Goal: Task Accomplishment & Management: Manage account settings

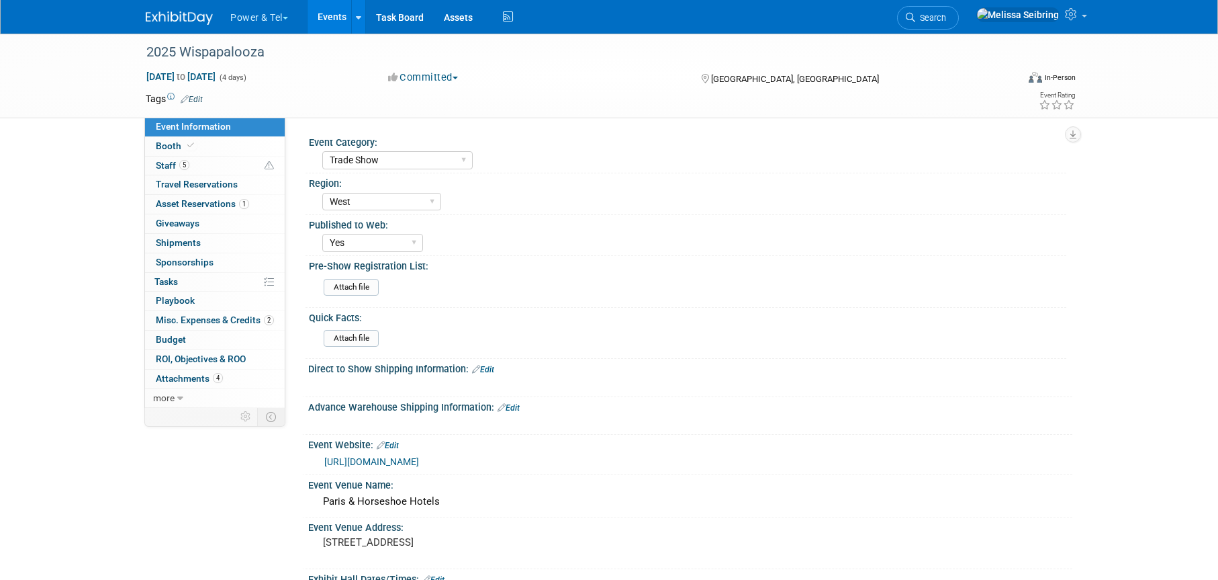
select select "Trade Show"
select select "West"
select select "Yes"
click at [167, 21] on img at bounding box center [179, 17] width 67 height 13
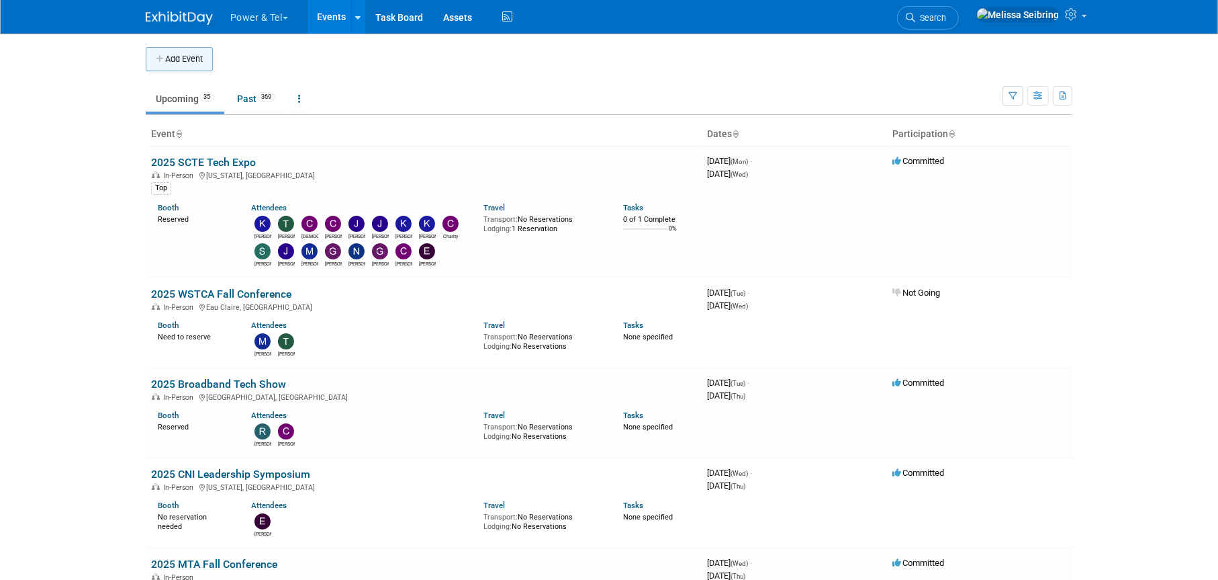
click at [165, 51] on button "Add Event" at bounding box center [179, 59] width 67 height 24
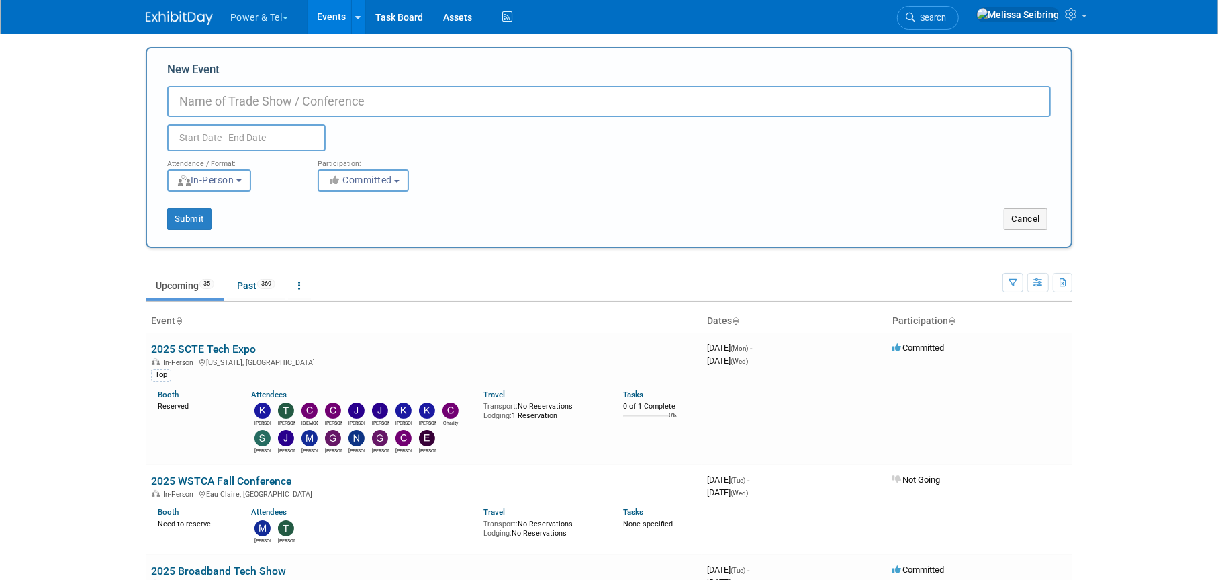
click at [266, 93] on input "New Event" at bounding box center [609, 101] width 884 height 31
type input "LTA Convention"
click at [254, 141] on input "text" at bounding box center [246, 137] width 158 height 27
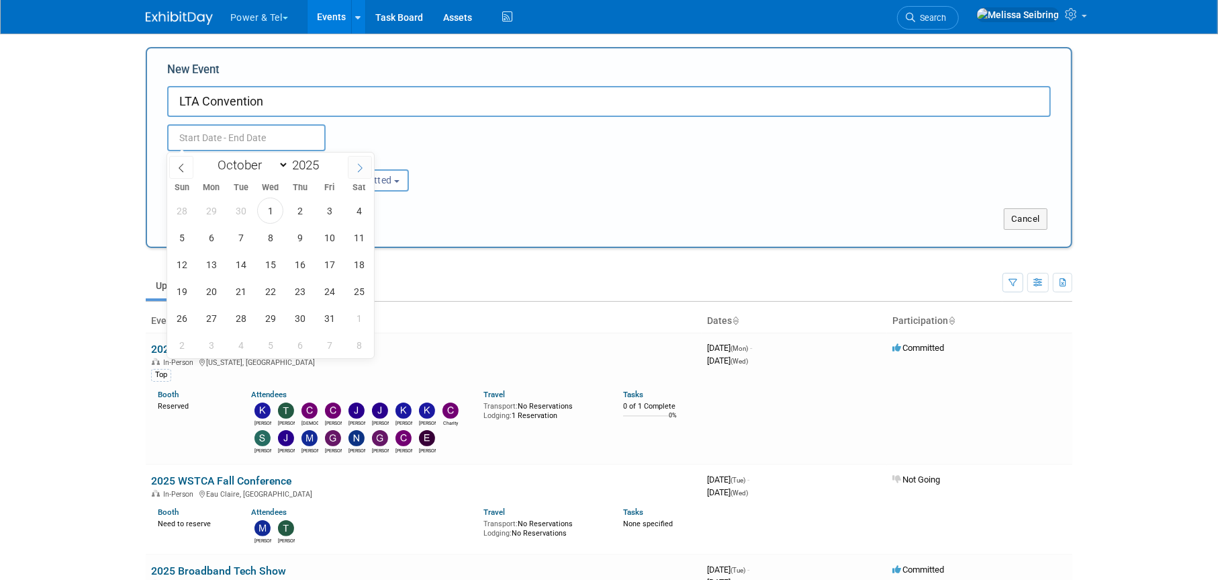
click at [355, 165] on icon at bounding box center [359, 167] width 9 height 9
select select "11"
click at [355, 165] on icon at bounding box center [359, 167] width 9 height 9
type input "2026"
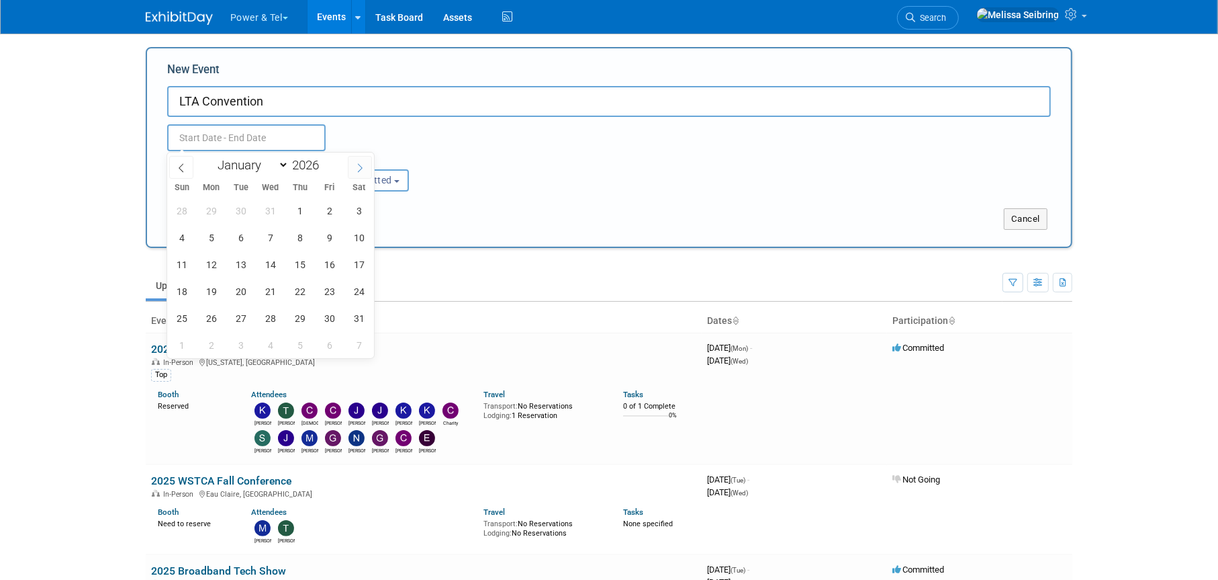
click at [355, 165] on icon at bounding box center [359, 167] width 9 height 9
select select "1"
click at [268, 234] on span "11" at bounding box center [270, 237] width 26 height 26
click at [332, 240] on span "13" at bounding box center [329, 237] width 26 height 26
type input "[DATE] to [DATE]"
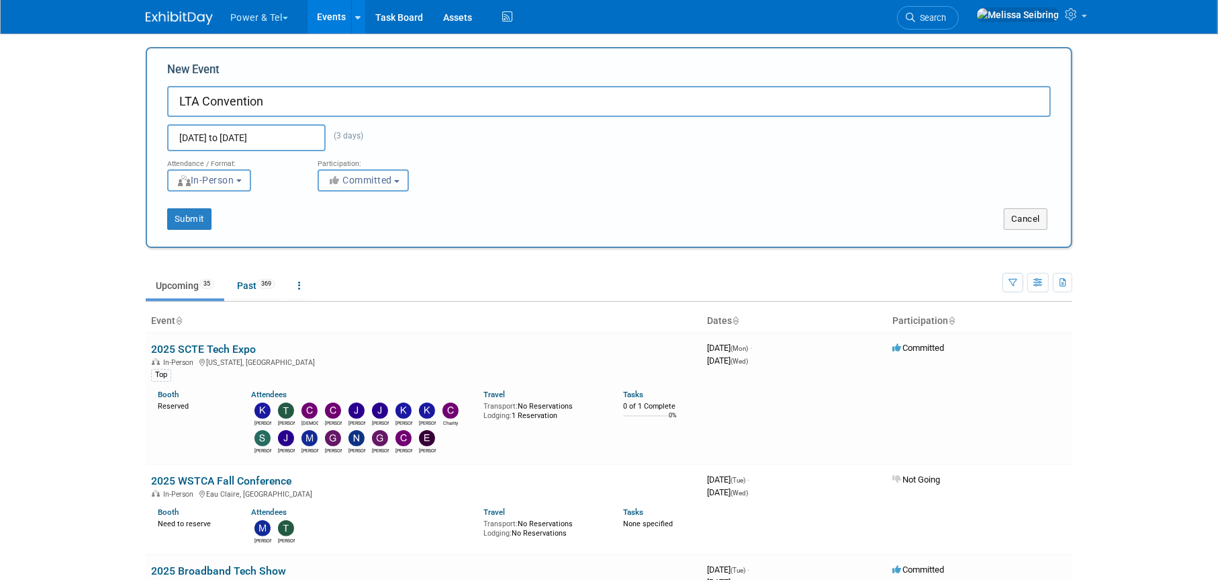
click at [357, 173] on button "Committed" at bounding box center [363, 180] width 91 height 22
click at [372, 199] on label "Committed" at bounding box center [369, 207] width 89 height 17
click at [330, 204] on input "Committed" at bounding box center [326, 208] width 9 height 9
click at [401, 203] on label "Committed" at bounding box center [369, 207] width 89 height 17
click at [330, 204] on input "Committed" at bounding box center [326, 208] width 9 height 9
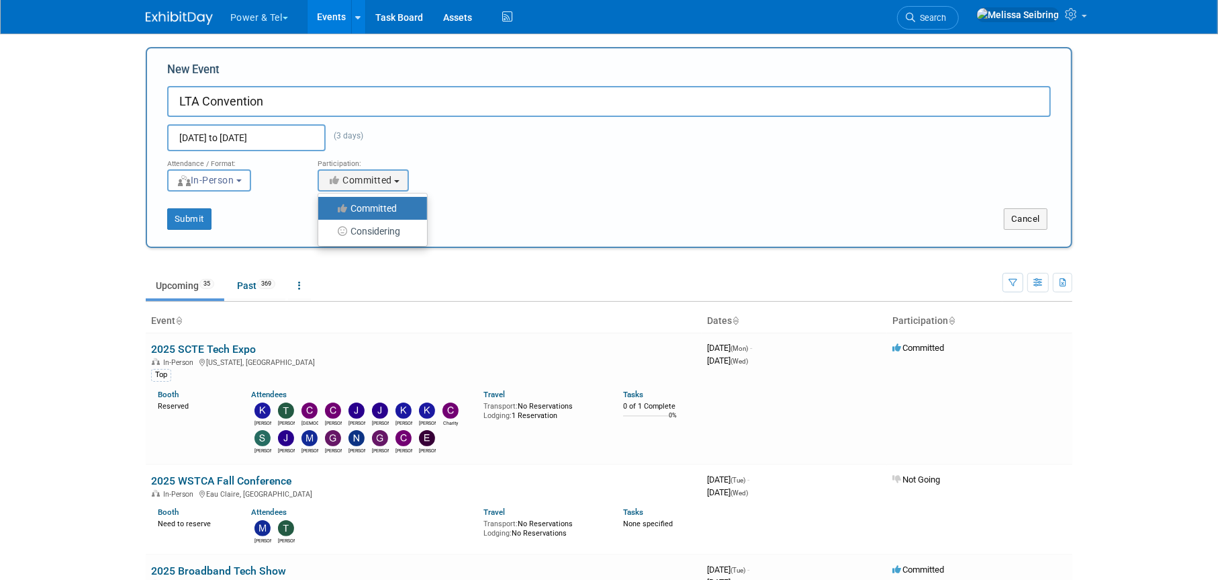
click at [239, 201] on div "Submit Cancel" at bounding box center [609, 210] width 904 height 38
click at [187, 223] on button "Submit" at bounding box center [189, 218] width 44 height 21
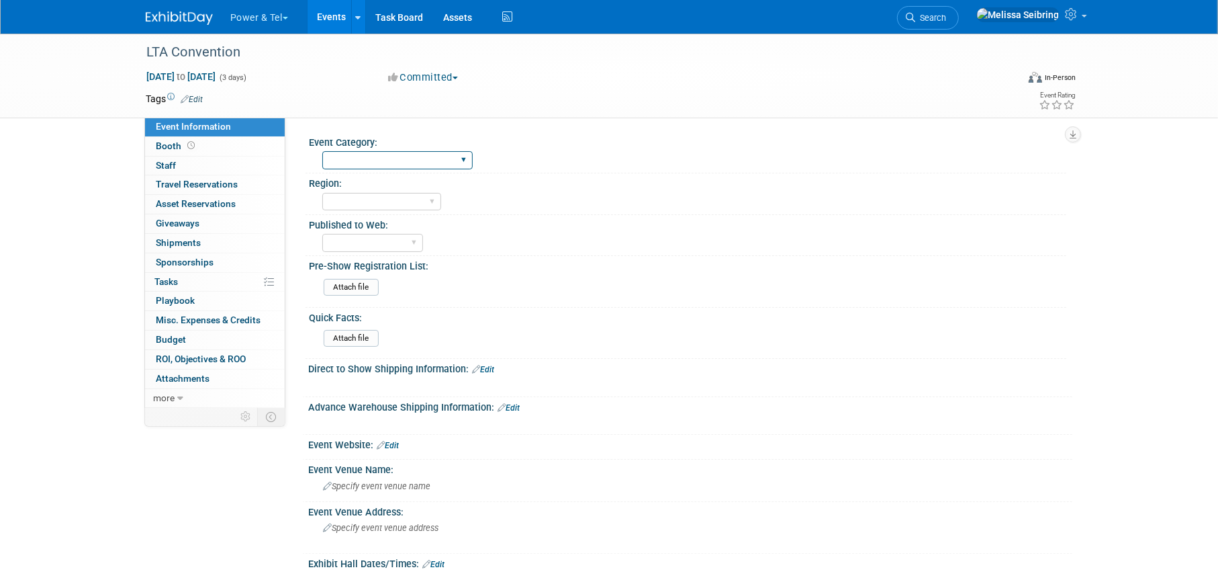
click at [361, 163] on select "Trade Show P&T Hosted Event Export/[GEOGRAPHIC_DATA] Outing Only" at bounding box center [397, 160] width 150 height 18
select select "Trade Show"
click at [322, 151] on select "Trade Show P&T Hosted Event Export/[GEOGRAPHIC_DATA] Outing Only" at bounding box center [397, 160] width 150 height 18
click at [379, 201] on select "[GEOGRAPHIC_DATA] National [GEOGRAPHIC_DATA] Export/CALA Strategic Accounts" at bounding box center [381, 202] width 119 height 18
select select "South"
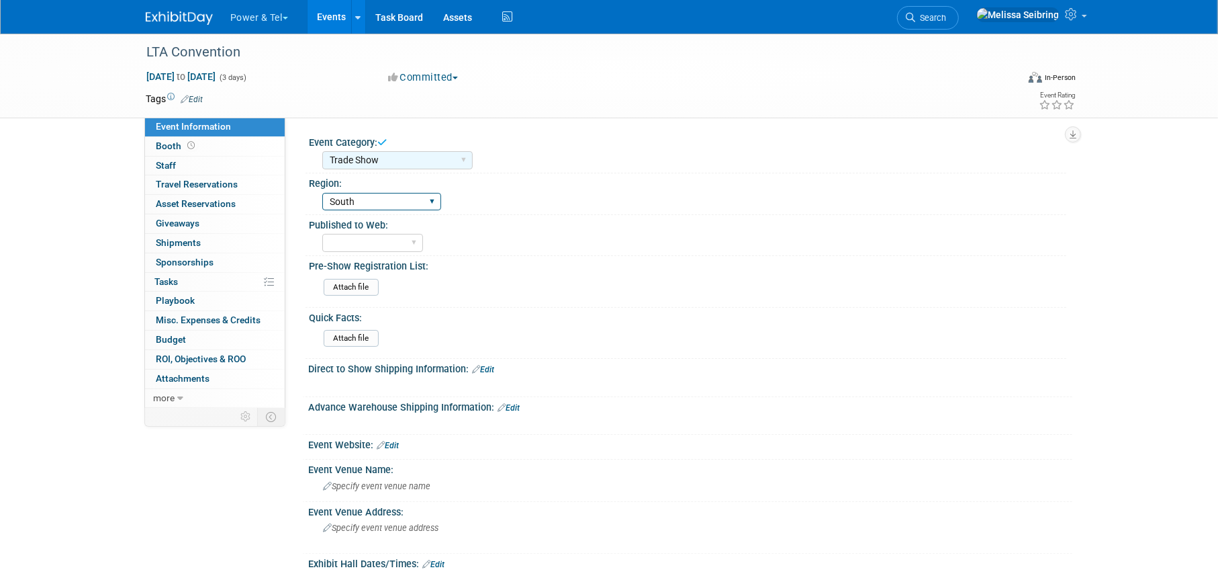
click at [322, 193] on select "[GEOGRAPHIC_DATA] National [GEOGRAPHIC_DATA] Export/CALA Strategic Accounts" at bounding box center [381, 202] width 119 height 18
click at [394, 246] on select "Yes No" at bounding box center [372, 243] width 101 height 18
click at [497, 221] on div "Published to Web:" at bounding box center [688, 223] width 758 height 17
click at [401, 443] on div "Event Website: Edit" at bounding box center [690, 443] width 764 height 17
click at [398, 444] on link "Edit" at bounding box center [388, 445] width 22 height 9
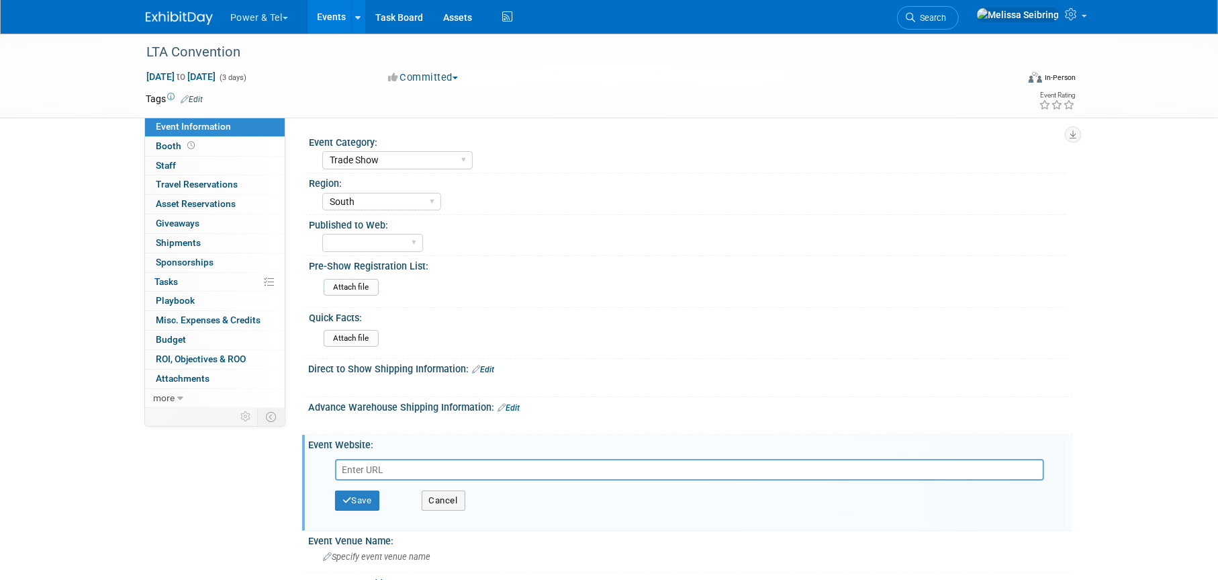
click at [397, 469] on input "text" at bounding box center [689, 469] width 709 height 21
paste input "[URL][DOMAIN_NAME]"
type input "[URL][DOMAIN_NAME]"
click at [360, 501] on button "Save" at bounding box center [357, 500] width 44 height 20
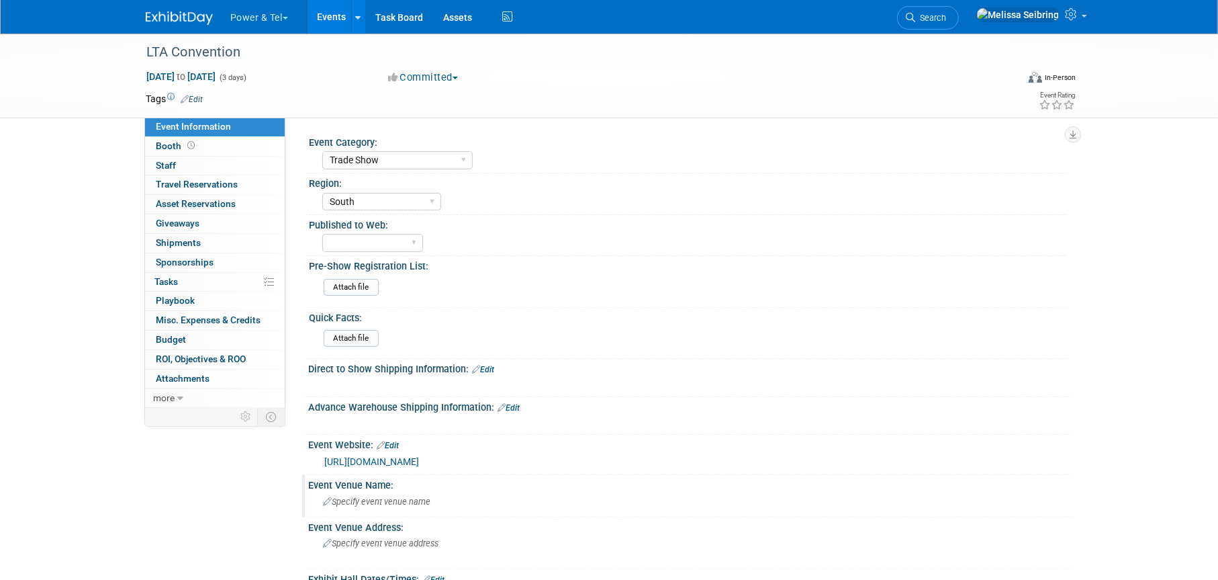
click at [328, 498] on icon at bounding box center [327, 502] width 9 height 9
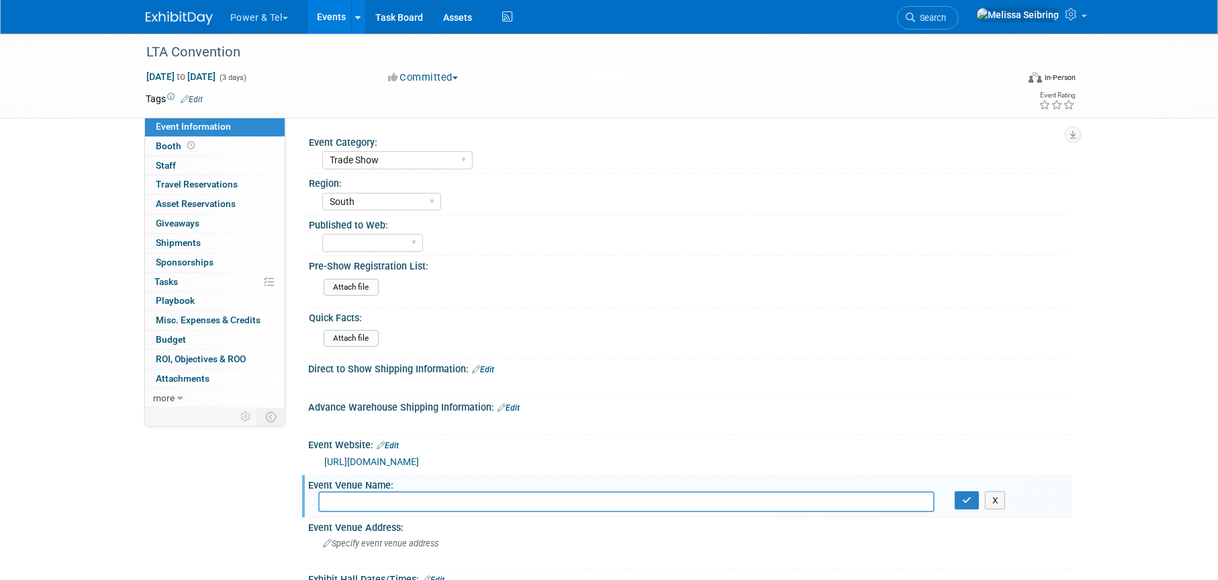
click at [334, 480] on div "Event Venue Name:" at bounding box center [690, 483] width 764 height 17
drag, startPoint x: 340, startPoint y: 499, endPoint x: 344, endPoint y: 484, distance: 15.3
click at [345, 496] on input "text" at bounding box center [626, 501] width 617 height 21
type input "[GEOGRAPHIC_DATA][PERSON_NAME]"
click at [562, 410] on div "Event Category: Trade Show P&T Hosted Event Export/[GEOGRAPHIC_DATA] Outing Onl…" at bounding box center [684, 547] width 757 height 830
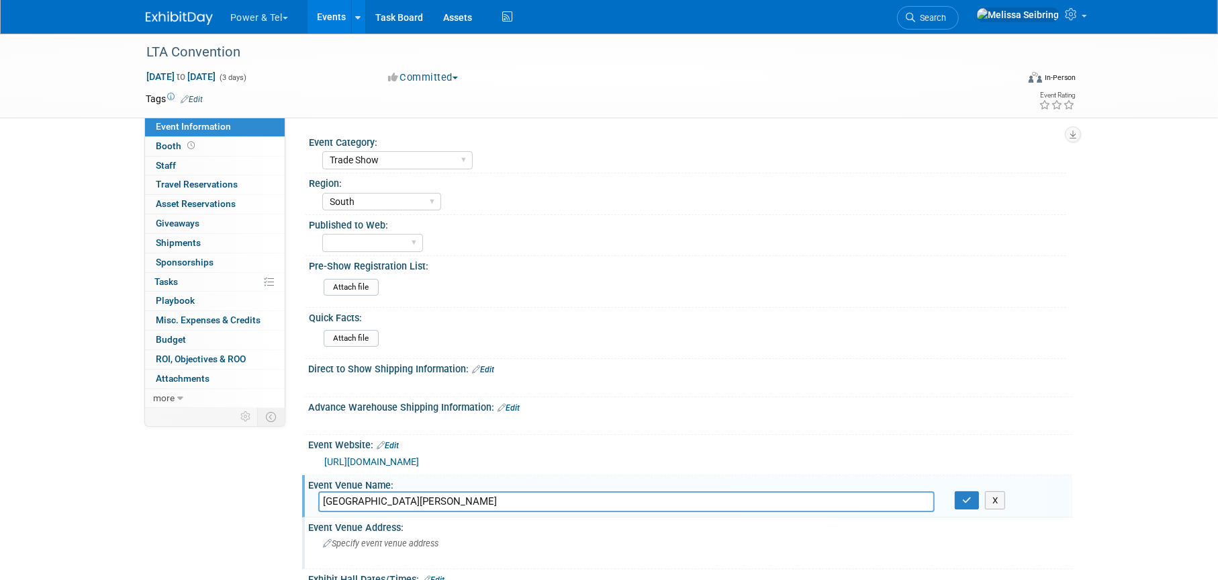
click at [404, 555] on div "Specify event venue address" at bounding box center [467, 548] width 298 height 31
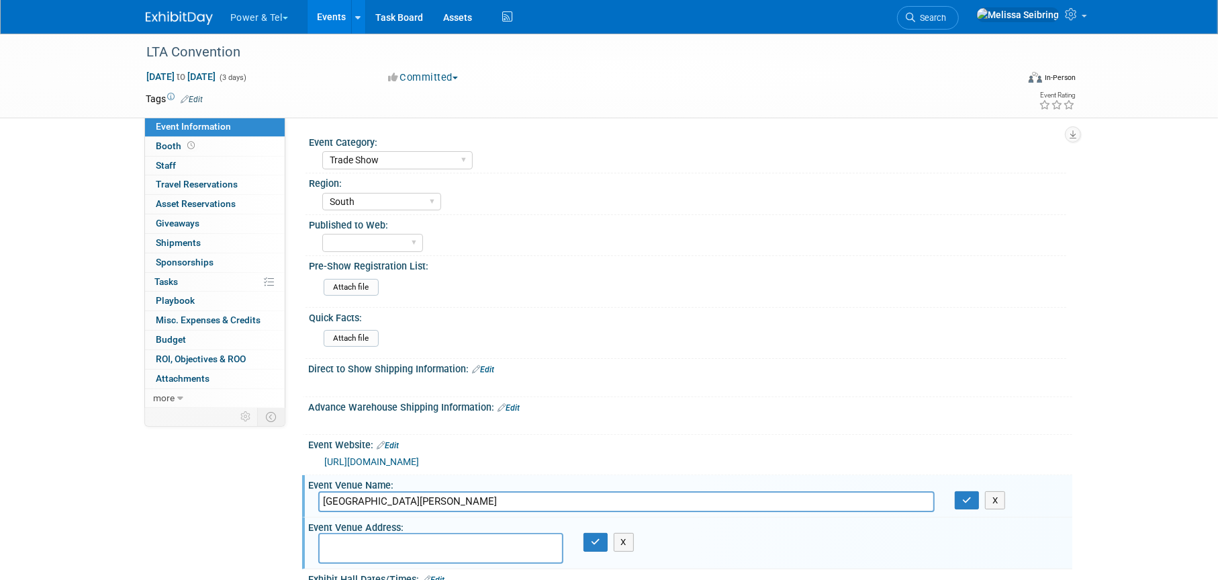
click at [403, 551] on textarea at bounding box center [440, 548] width 245 height 31
paste textarea "[STREET_ADDRESS]"
type textarea "[STREET_ADDRESS]"
click at [598, 541] on icon "button" at bounding box center [595, 541] width 9 height 9
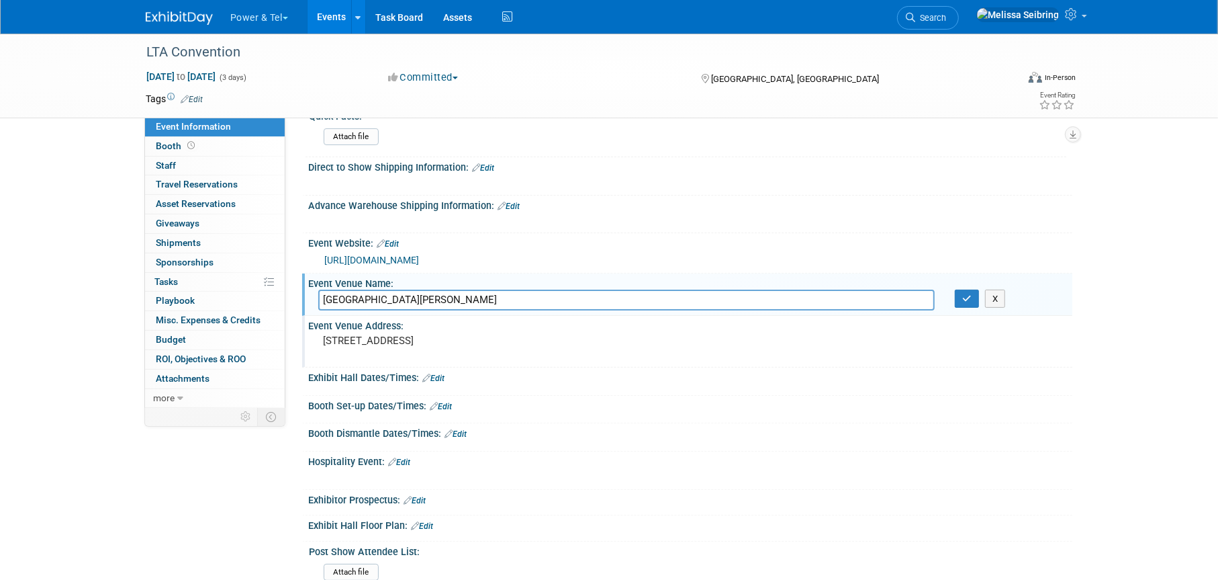
scroll to position [269, 0]
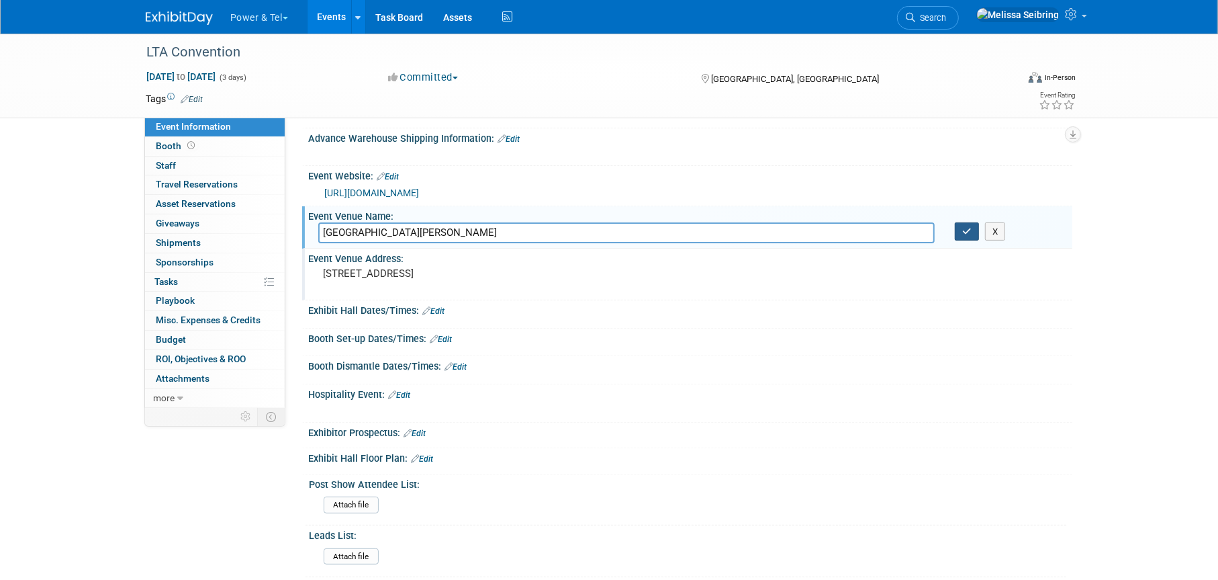
click at [964, 230] on icon "button" at bounding box center [966, 231] width 9 height 9
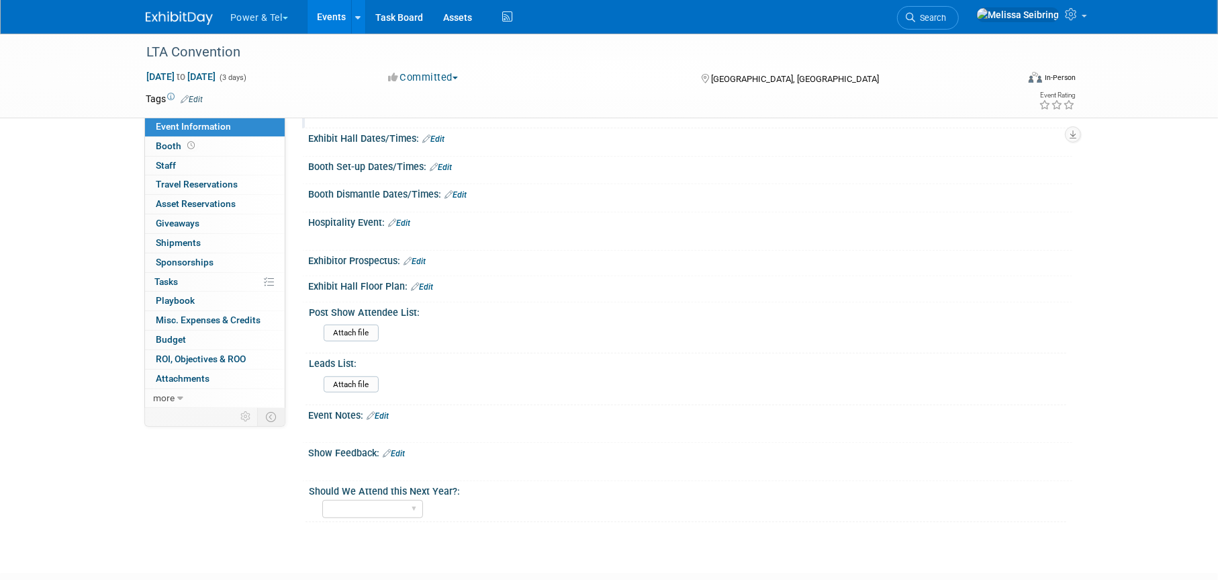
scroll to position [525, 0]
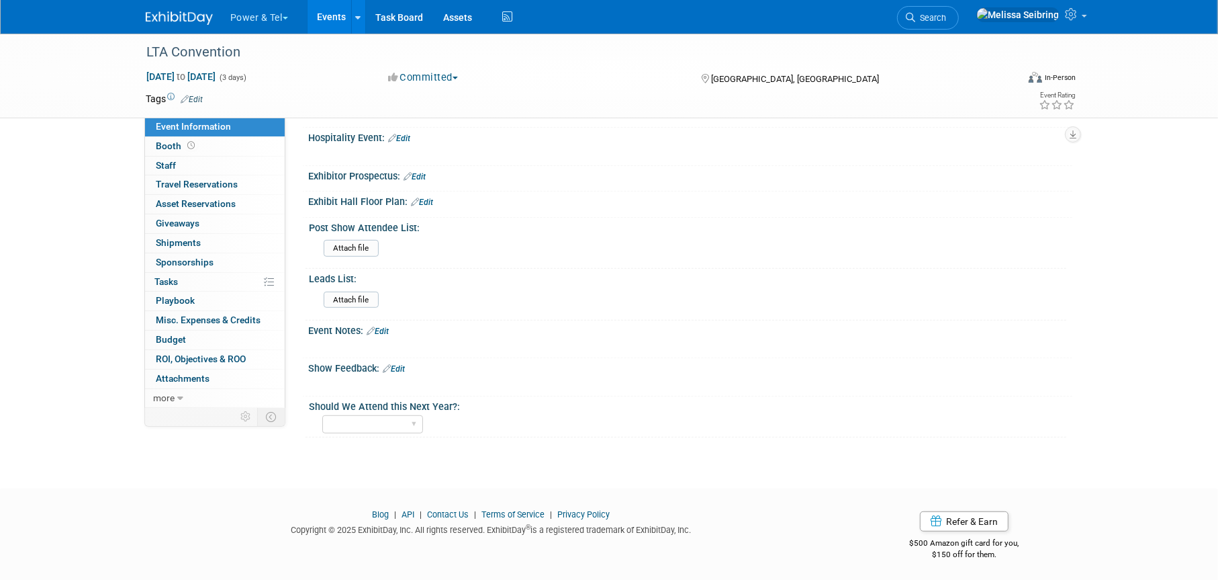
click at [189, 261] on span "Sponsorships 0" at bounding box center [185, 262] width 58 height 11
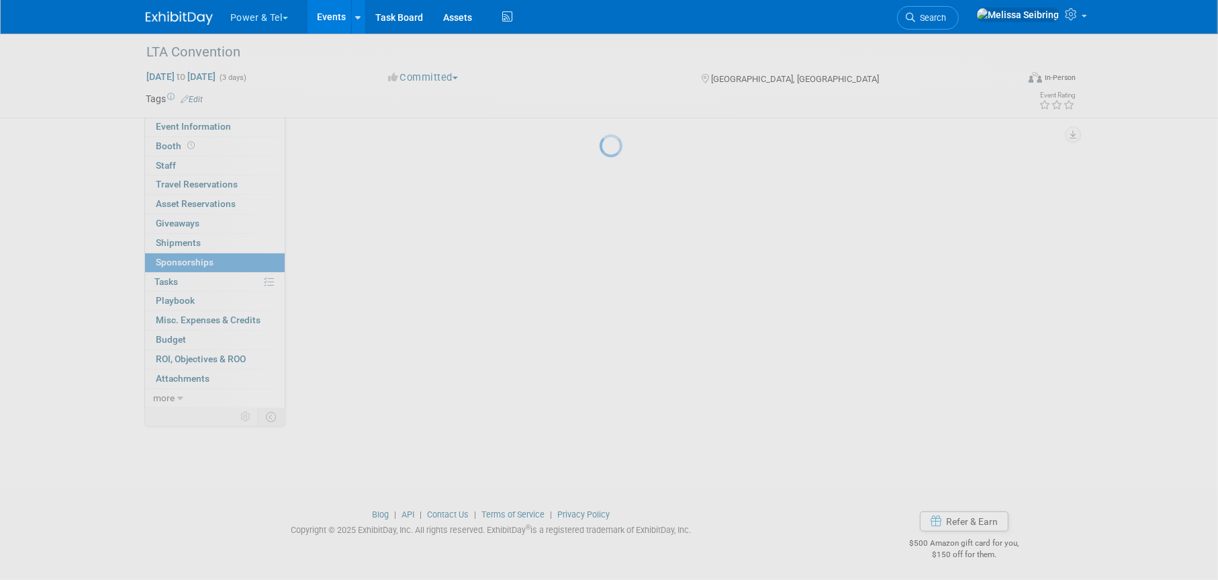
scroll to position [0, 0]
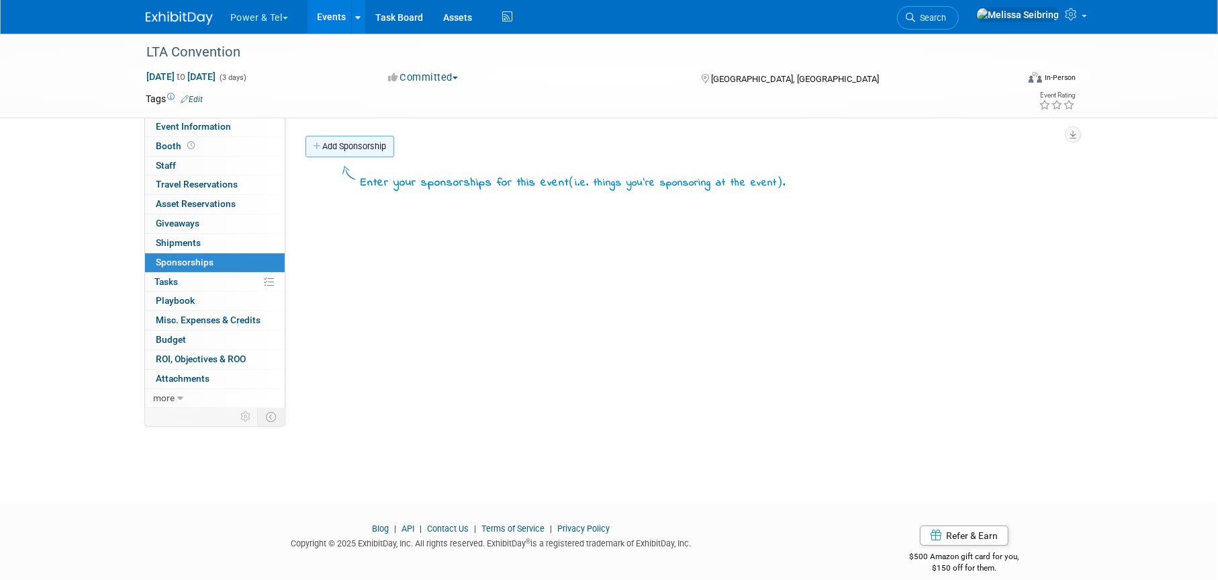
click at [386, 150] on link "Add Sponsorship" at bounding box center [350, 146] width 89 height 21
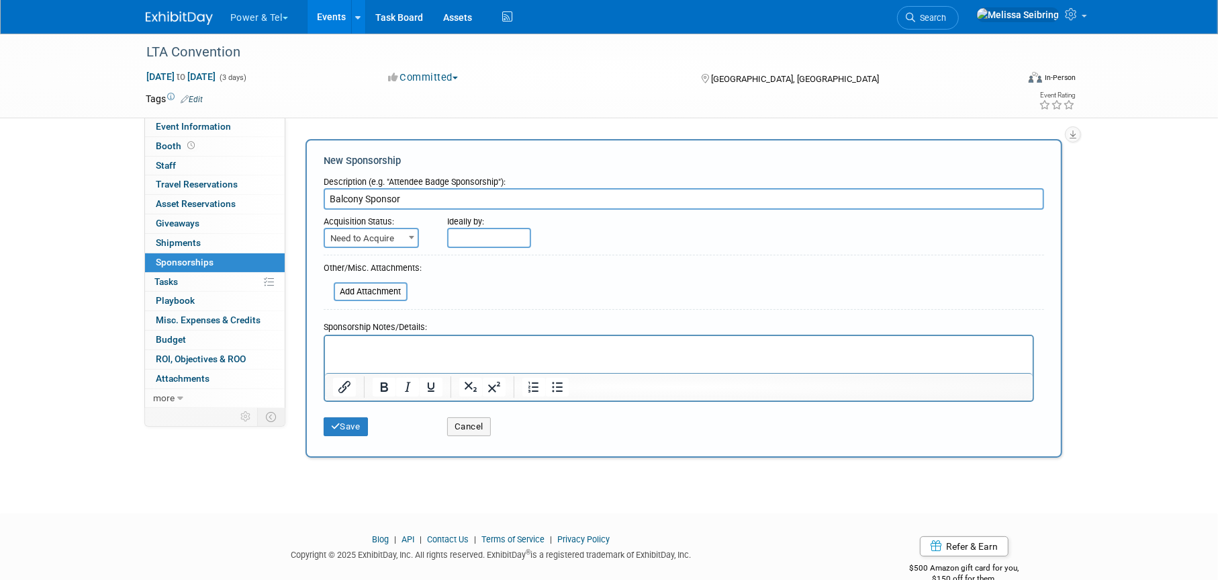
type input "Balcony Sponsor"
click at [409, 238] on b at bounding box center [411, 237] width 5 height 3
click at [405, 235] on span at bounding box center [411, 236] width 13 height 17
select select "2"
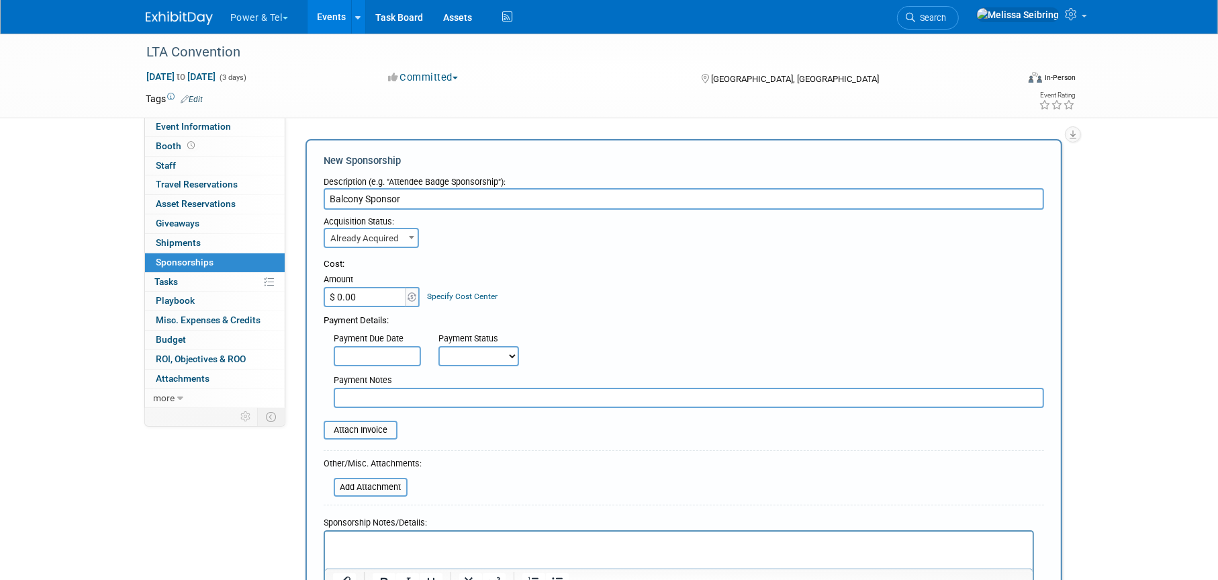
click at [394, 287] on td "$ 0.00" at bounding box center [366, 297] width 84 height 20
click at [381, 296] on input "$ 0.00" at bounding box center [366, 297] width 84 height 20
type input "$ 7,500.00"
click at [477, 271] on td "Specify Cost Center Cost Center -- Not Specified --" at bounding box center [459, 289] width 77 height 36
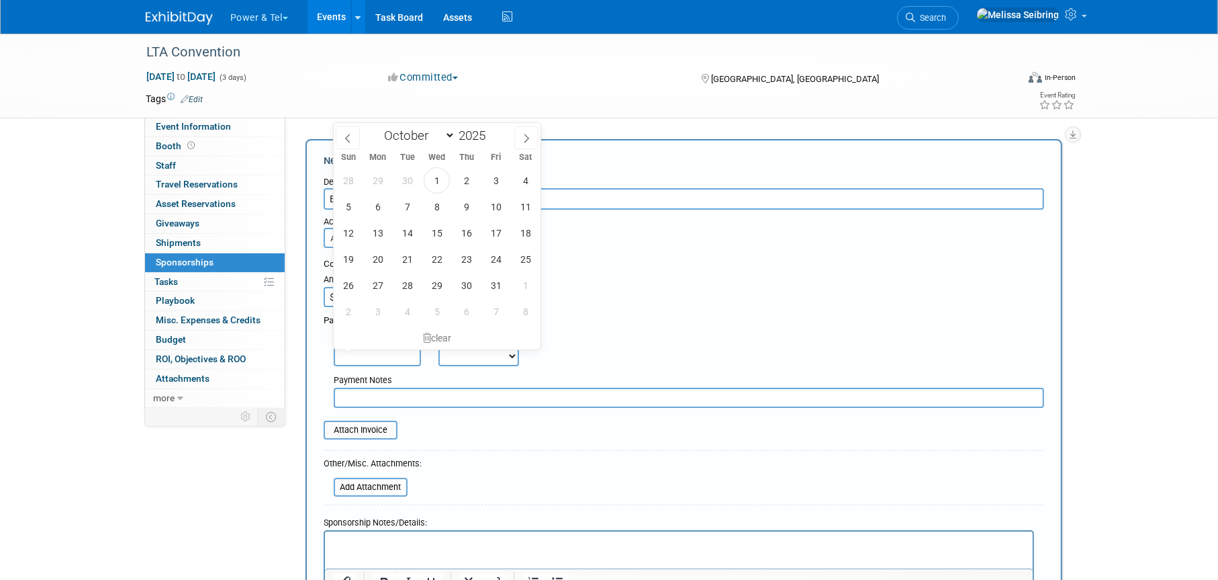
click at [376, 359] on input "text" at bounding box center [377, 356] width 87 height 20
click at [440, 175] on span "1" at bounding box center [437, 180] width 26 height 26
type input "[DATE]"
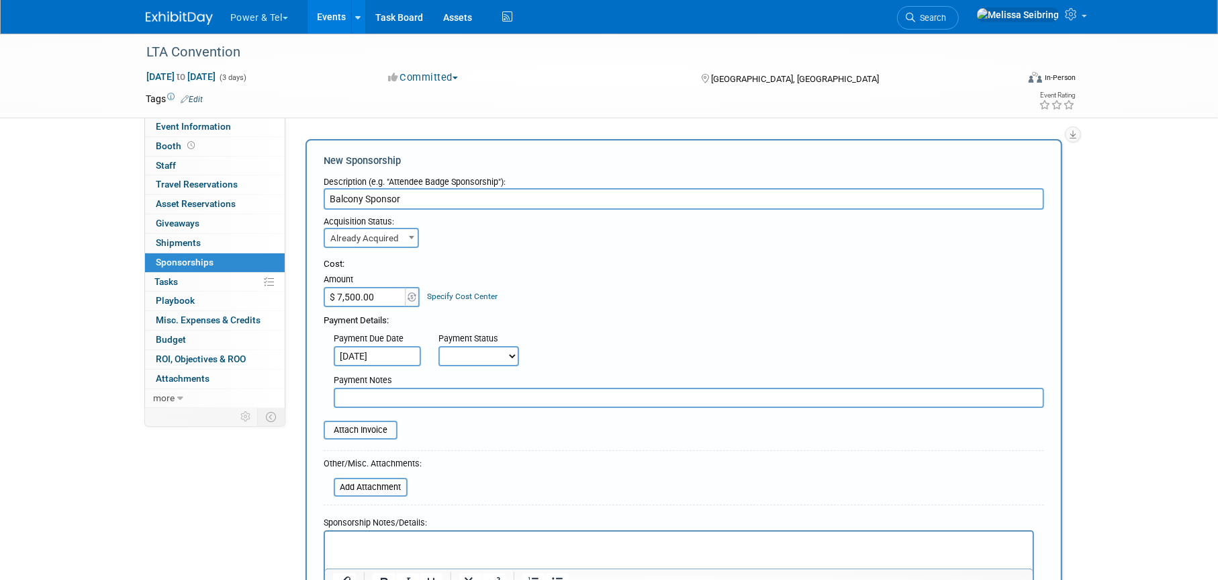
click at [500, 347] on select "Not Paid Yet Partially Paid Paid in Full" at bounding box center [479, 356] width 81 height 20
select select "1"
click at [439, 346] on select "Not Paid Yet Partially Paid Paid in Full" at bounding box center [479, 356] width 81 height 20
click at [368, 434] on input "file" at bounding box center [316, 430] width 160 height 16
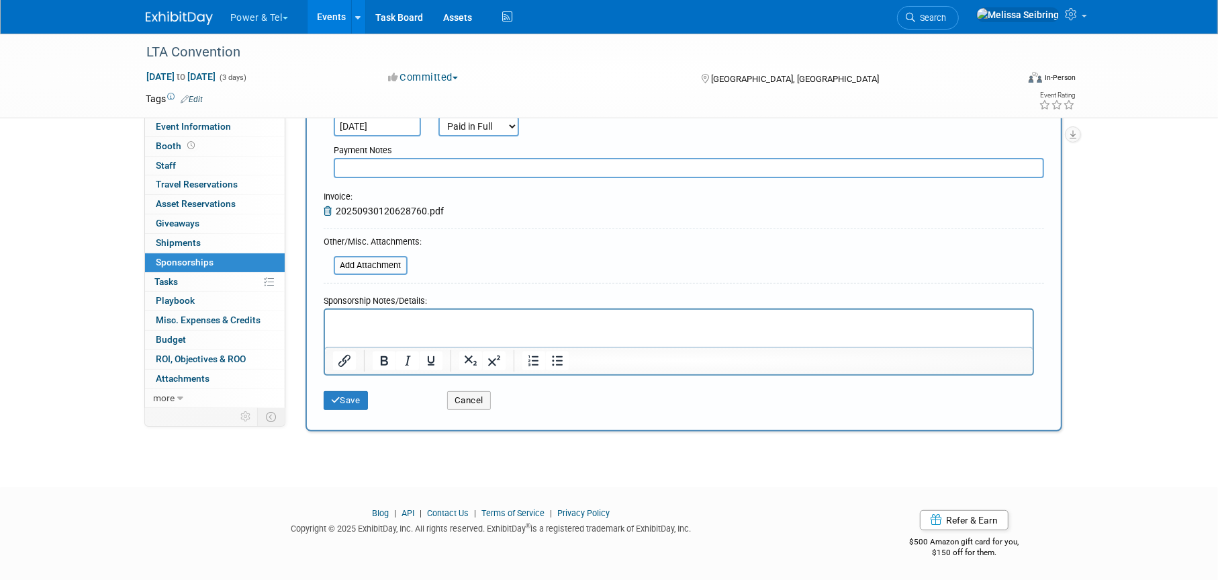
scroll to position [230, 0]
click at [368, 310] on html at bounding box center [678, 317] width 708 height 19
click at [361, 400] on button "Save" at bounding box center [346, 399] width 44 height 19
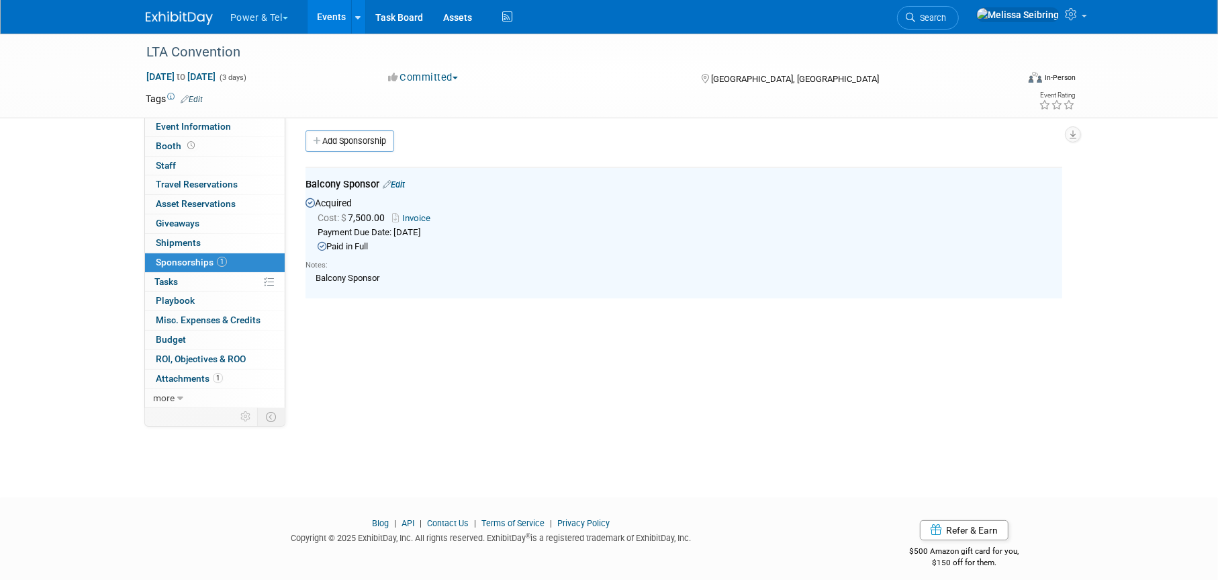
scroll to position [0, 0]
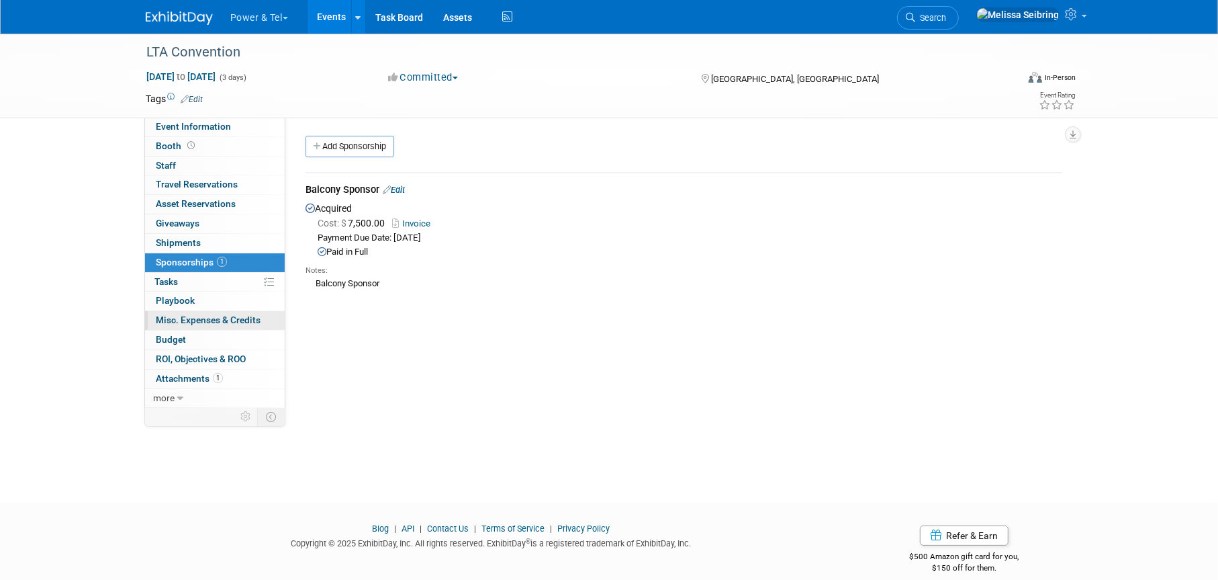
click at [187, 317] on span "Misc. Expenses & Credits 0" at bounding box center [208, 319] width 105 height 11
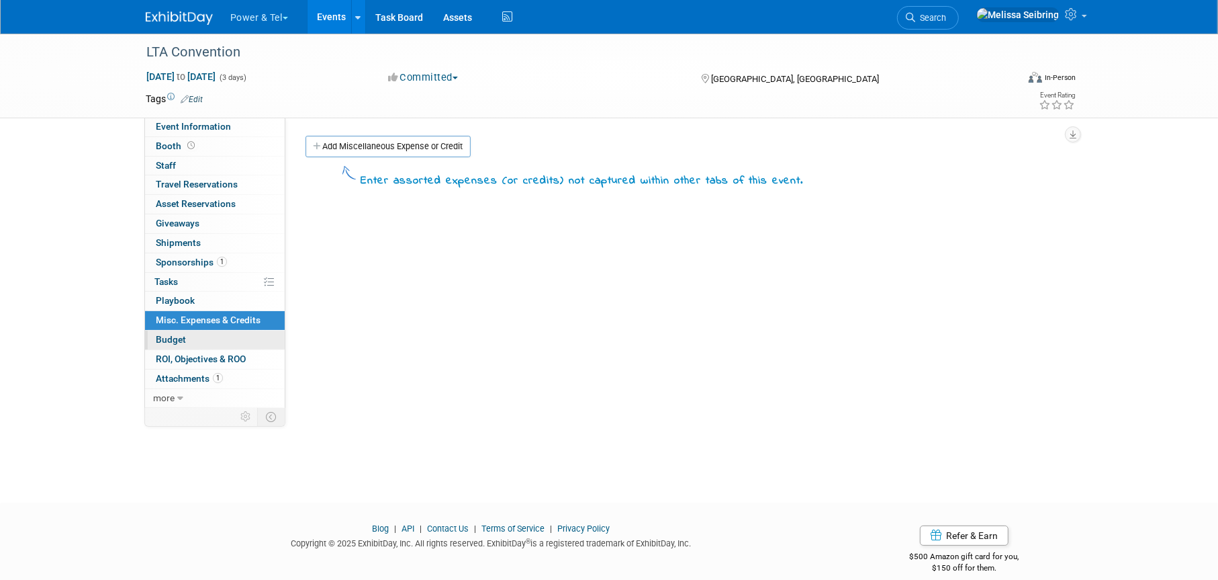
click at [170, 341] on span "Budget" at bounding box center [171, 339] width 30 height 11
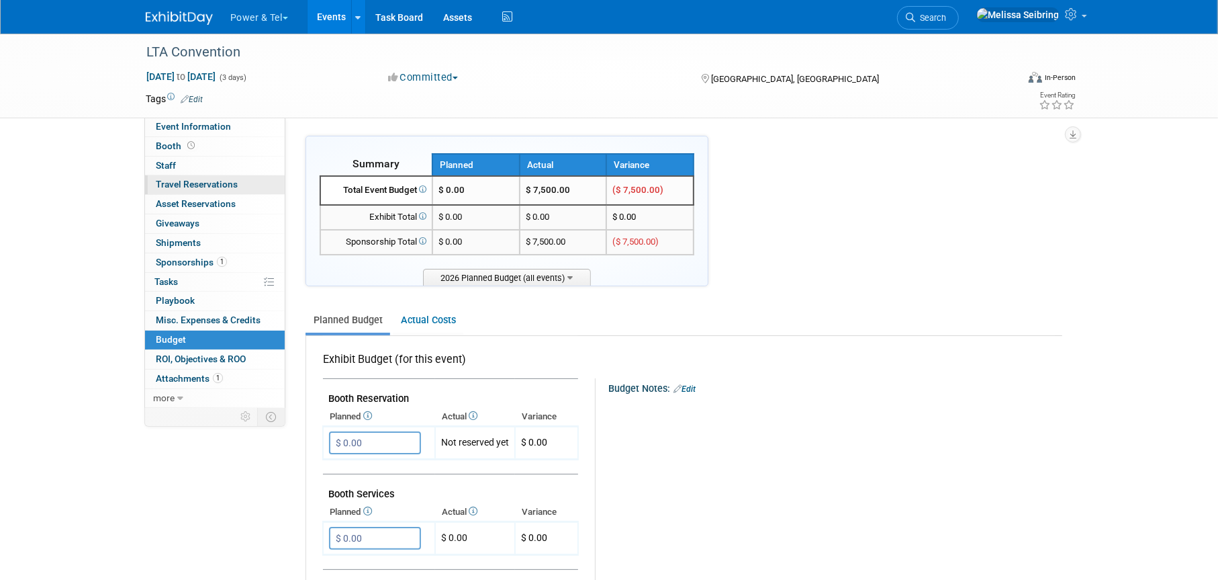
click at [203, 183] on span "Travel Reservations 0" at bounding box center [197, 184] width 82 height 11
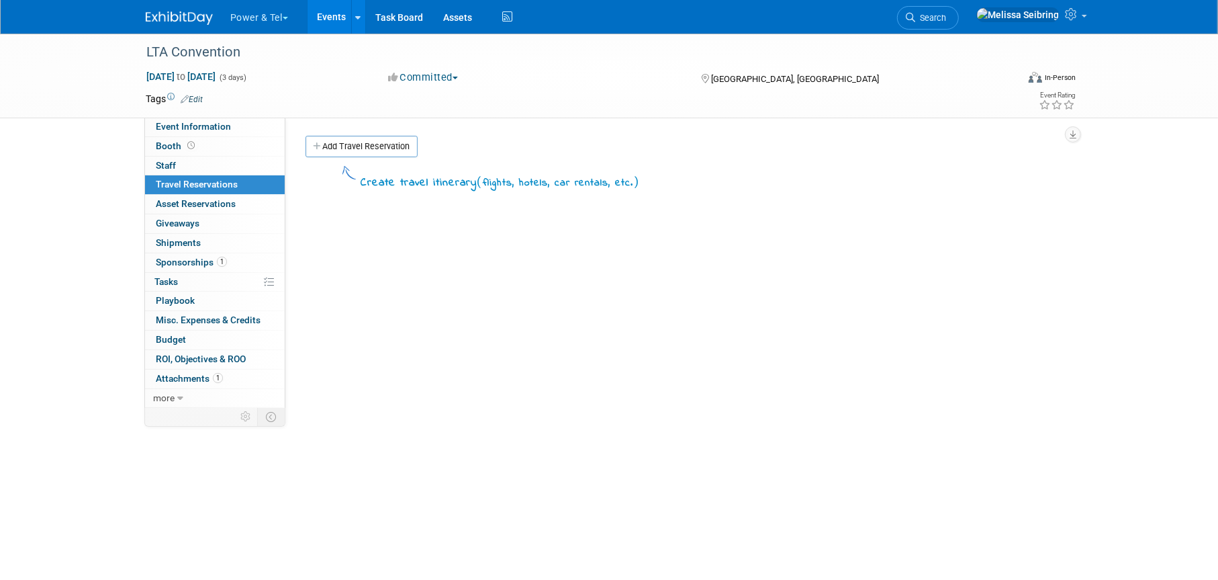
click at [348, 138] on link "Add Travel Reservation" at bounding box center [362, 146] width 112 height 21
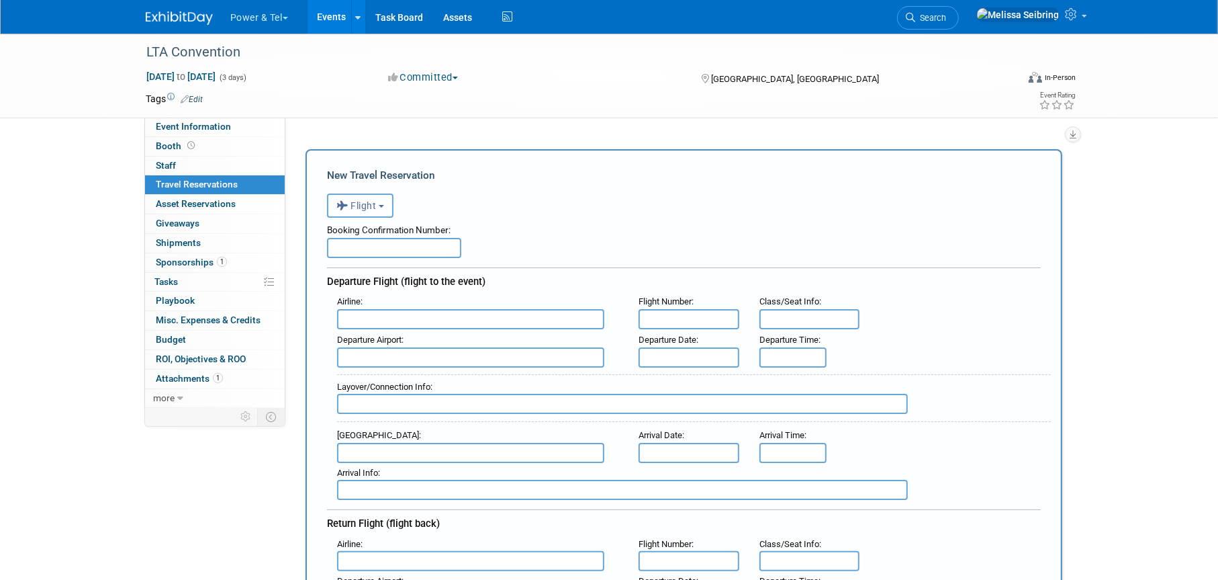
click at [394, 203] on button "Flight" at bounding box center [360, 205] width 66 height 24
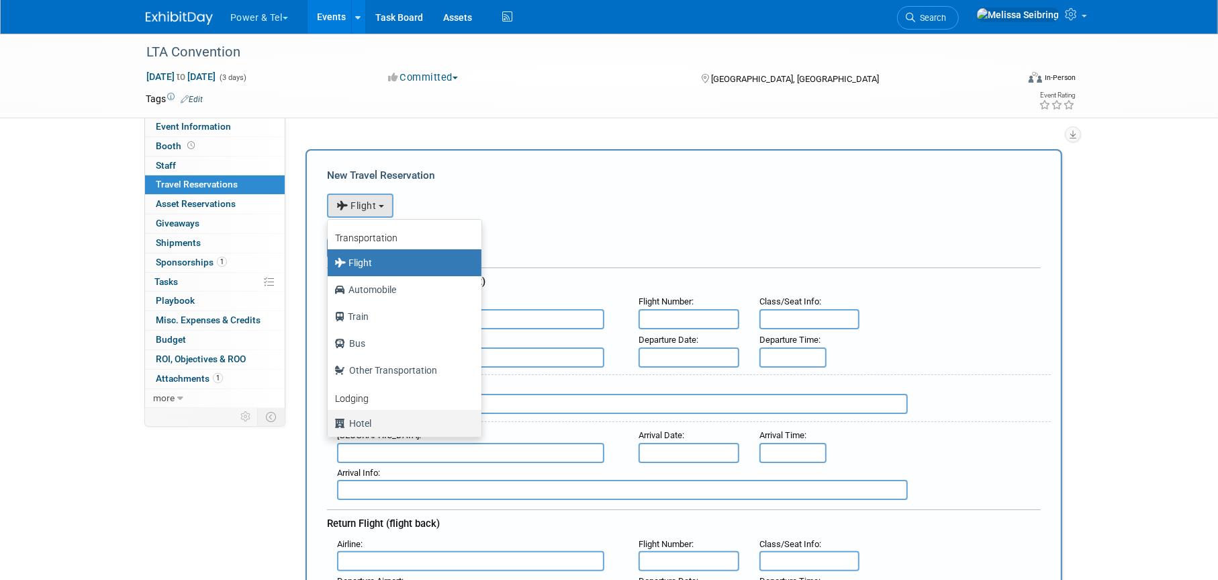
drag, startPoint x: 379, startPoint y: 418, endPoint x: 386, endPoint y: 417, distance: 6.7
click at [379, 418] on label "Hotel" at bounding box center [401, 422] width 134 height 21
click at [330, 418] on input "Hotel" at bounding box center [325, 421] width 9 height 9
select select "6"
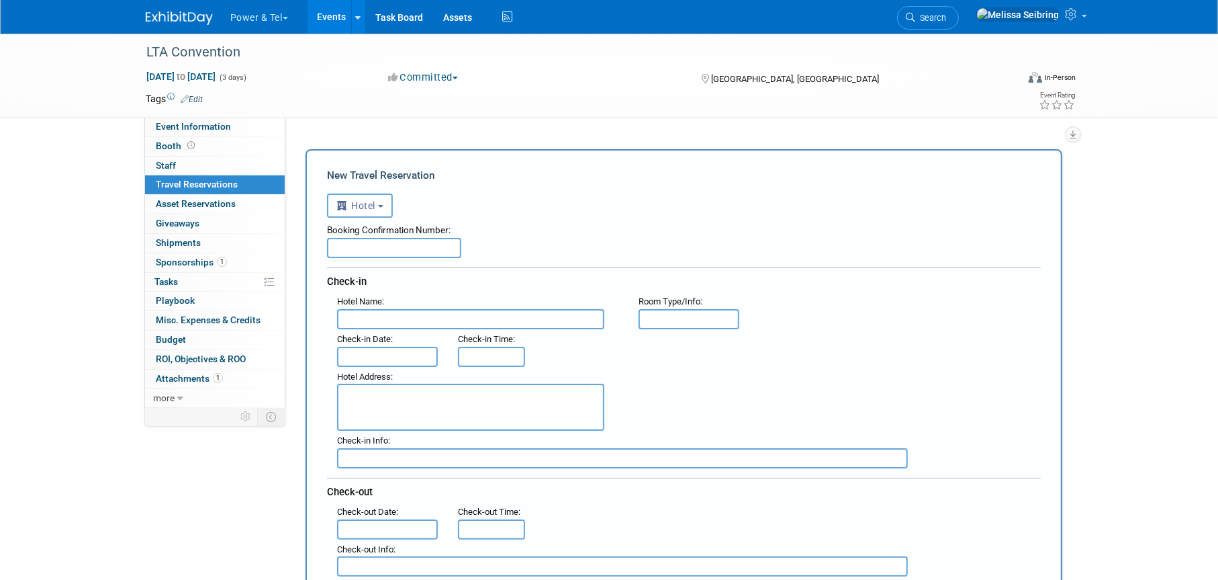
click at [363, 451] on input "text" at bounding box center [622, 458] width 571 height 20
paste input "[URL][DOMAIN_NAME][DATE][DATE]"
type input "[URL][DOMAIN_NAME][DATE][DATE]"
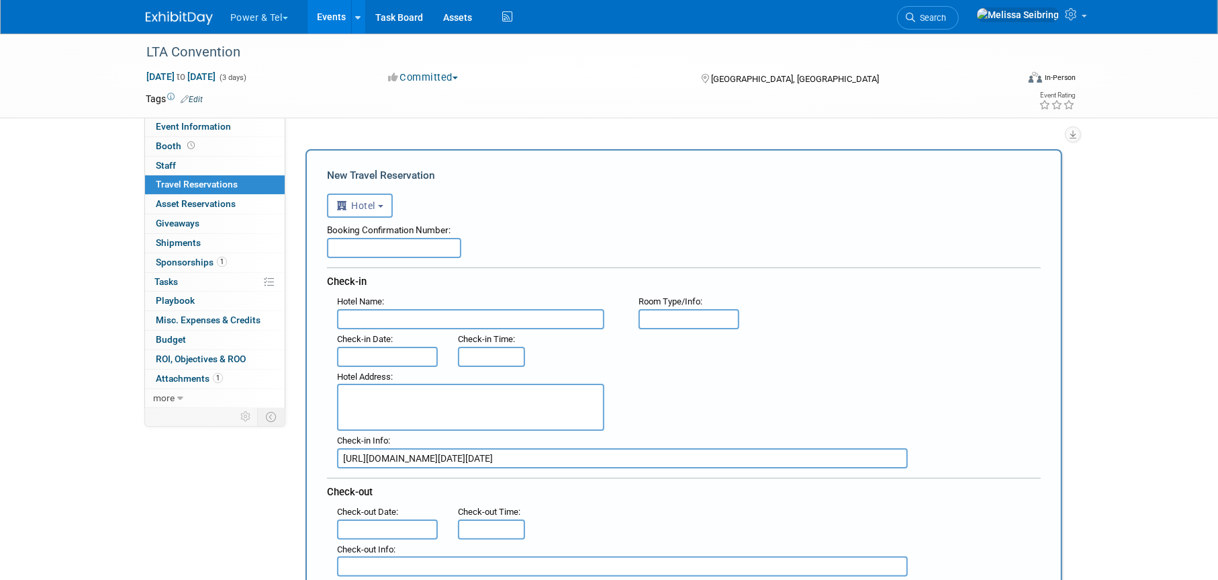
click at [385, 314] on input "text" at bounding box center [470, 319] width 267 height 20
paste input "[GEOGRAPHIC_DATA][PERSON_NAME] 214 Royal"
drag, startPoint x: 555, startPoint y: 315, endPoint x: 673, endPoint y: 315, distance: 117.5
click at [674, 316] on div "Hotel Name : [GEOGRAPHIC_DATA][PERSON_NAME] Flight Number : Room Type/Info :" at bounding box center [689, 310] width 724 height 38
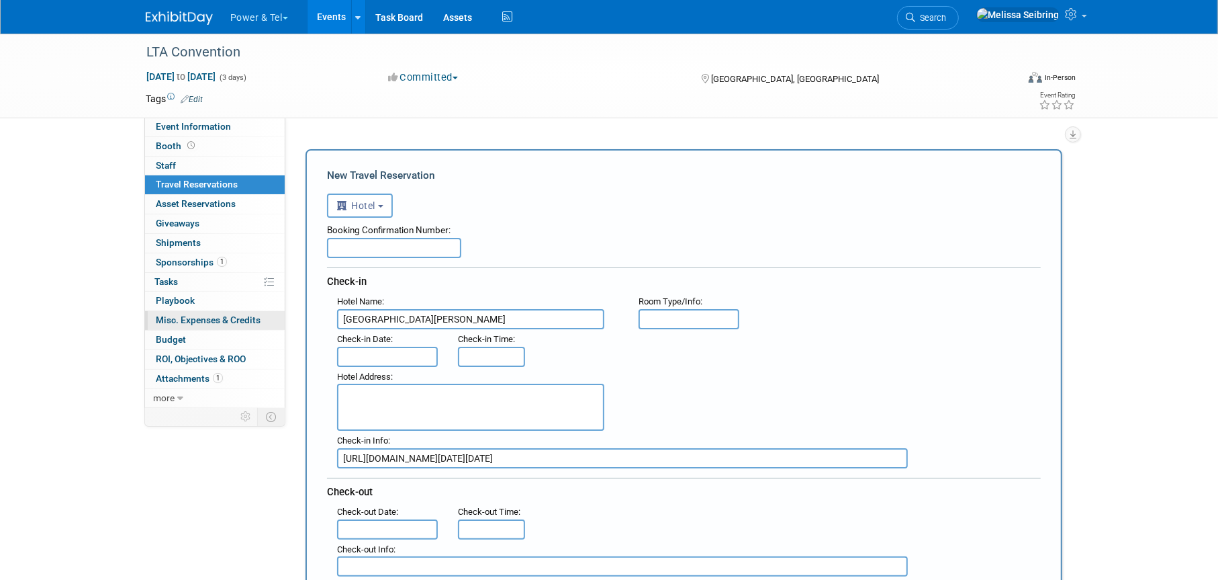
scroll to position [0, 0]
drag, startPoint x: 368, startPoint y: 315, endPoint x: 174, endPoint y: 325, distance: 194.4
type input "[GEOGRAPHIC_DATA][PERSON_NAME]"
click at [358, 399] on textarea at bounding box center [470, 406] width 267 height 47
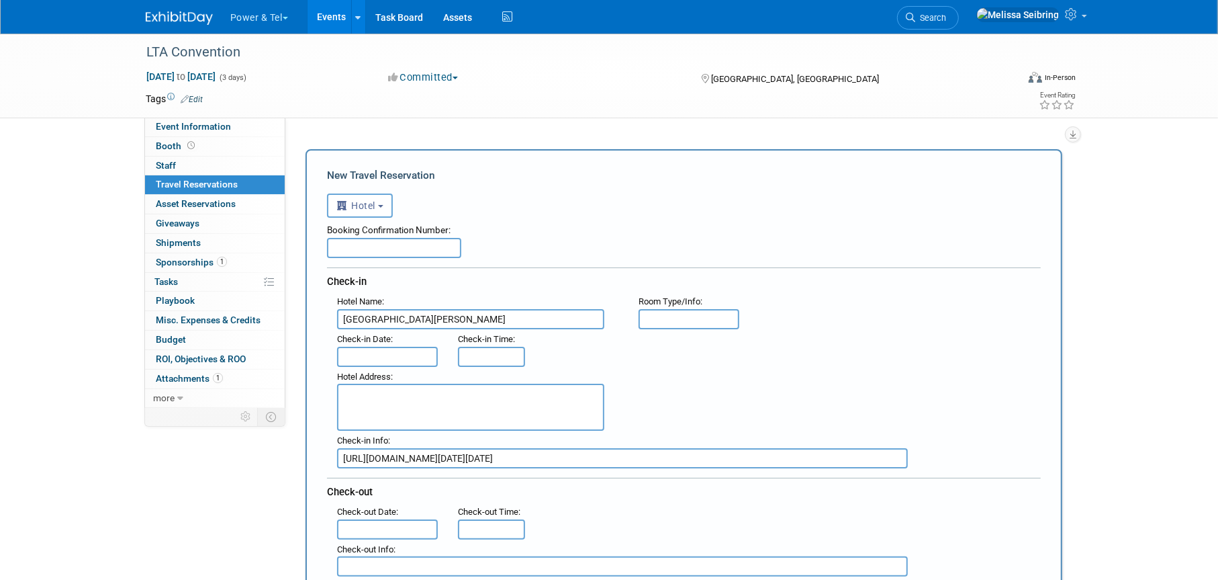
paste textarea "[GEOGRAPHIC_DATA][PERSON_NAME] [STREET_ADDRESS]"
drag, startPoint x: 420, startPoint y: 394, endPoint x: 191, endPoint y: 410, distance: 229.6
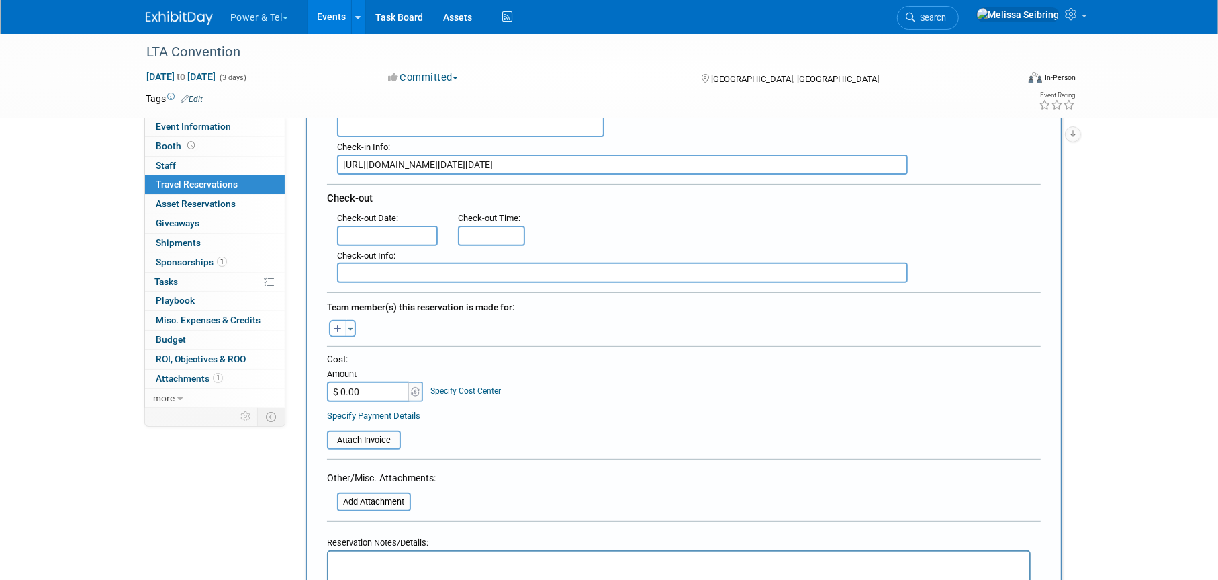
scroll to position [470, 0]
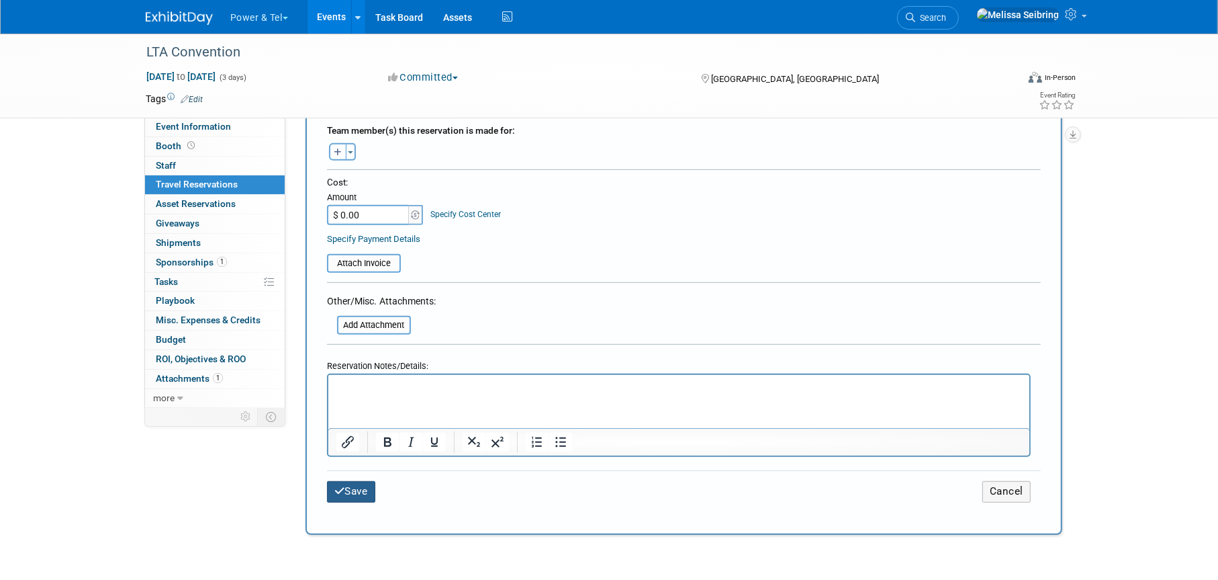
type textarea "[STREET_ADDRESS]"
click at [375, 482] on button "Save" at bounding box center [351, 491] width 48 height 21
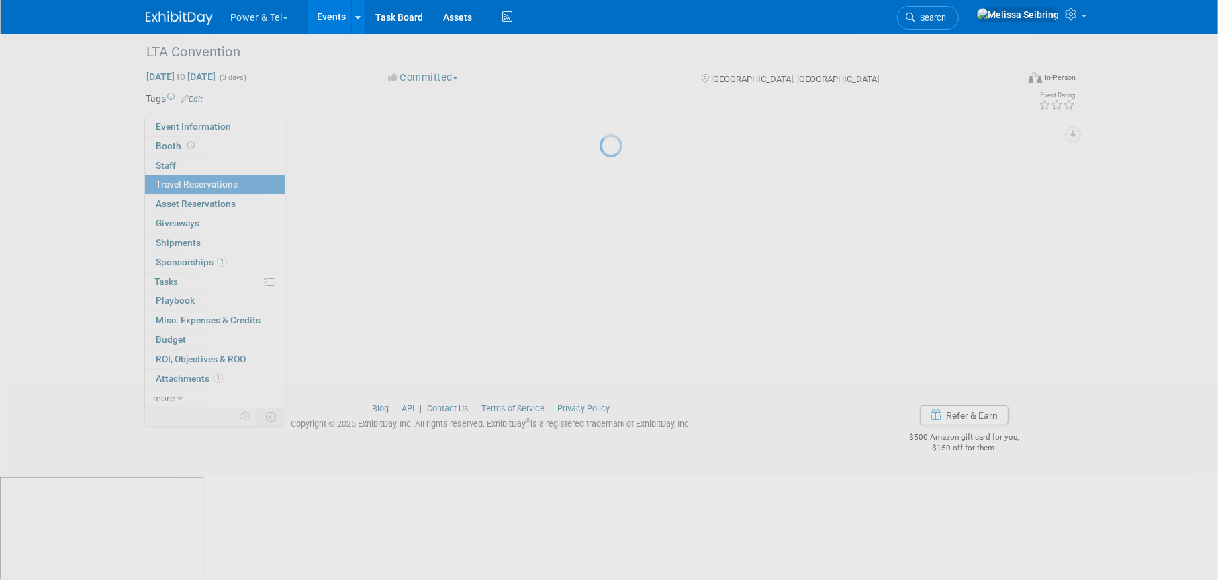
scroll to position [142, 0]
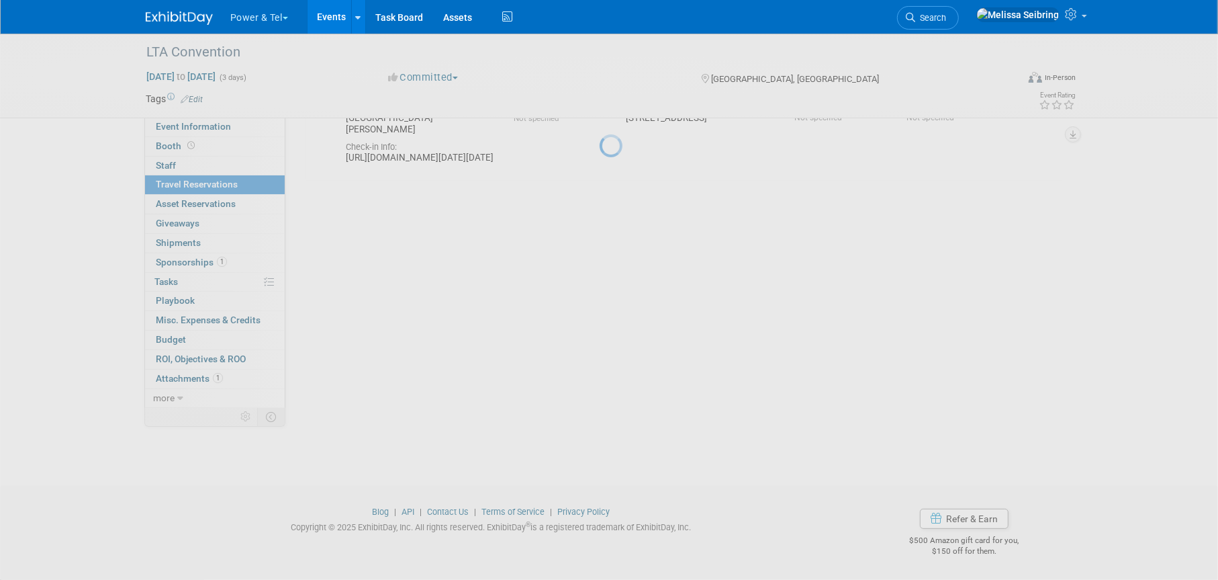
click at [600, 485] on div at bounding box center [609, 290] width 19 height 580
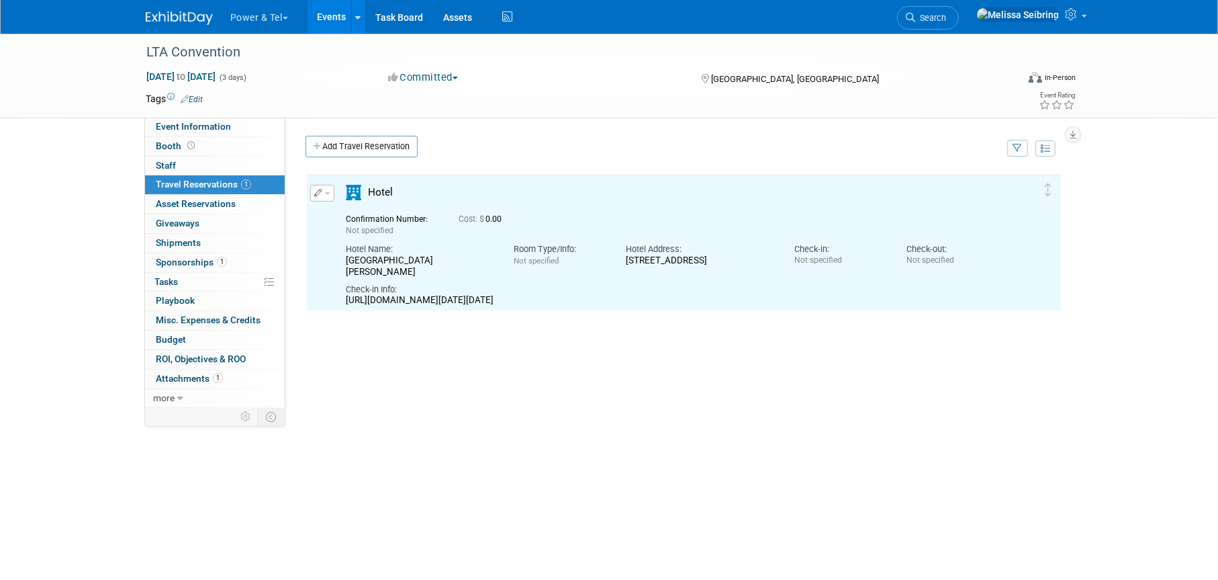
scroll to position [0, 0]
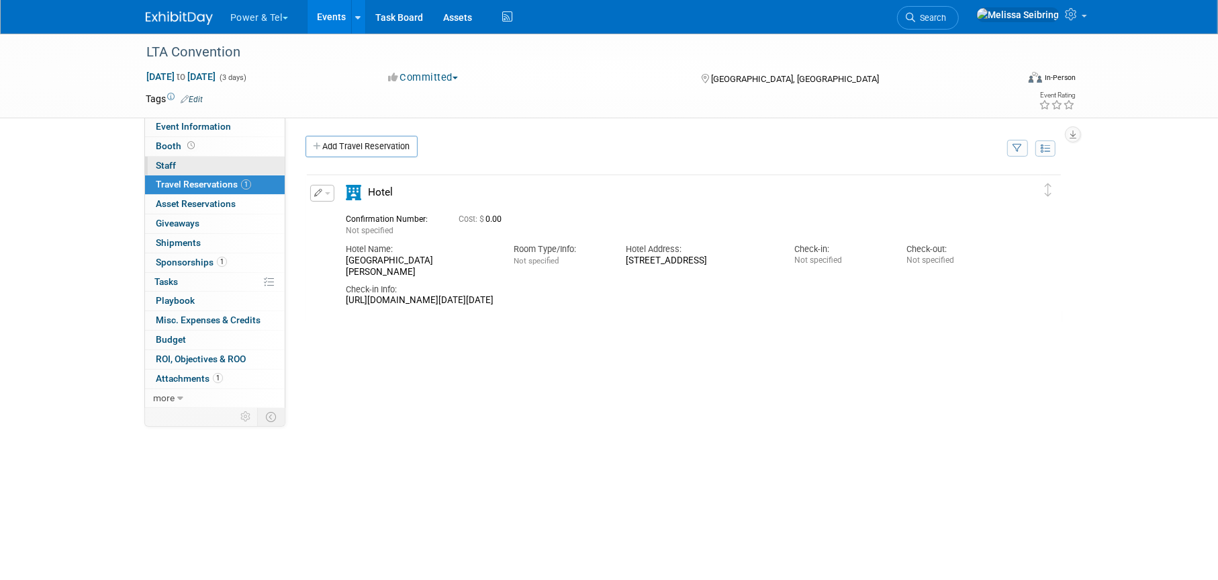
click at [165, 163] on span "Staff 0" at bounding box center [166, 165] width 20 height 11
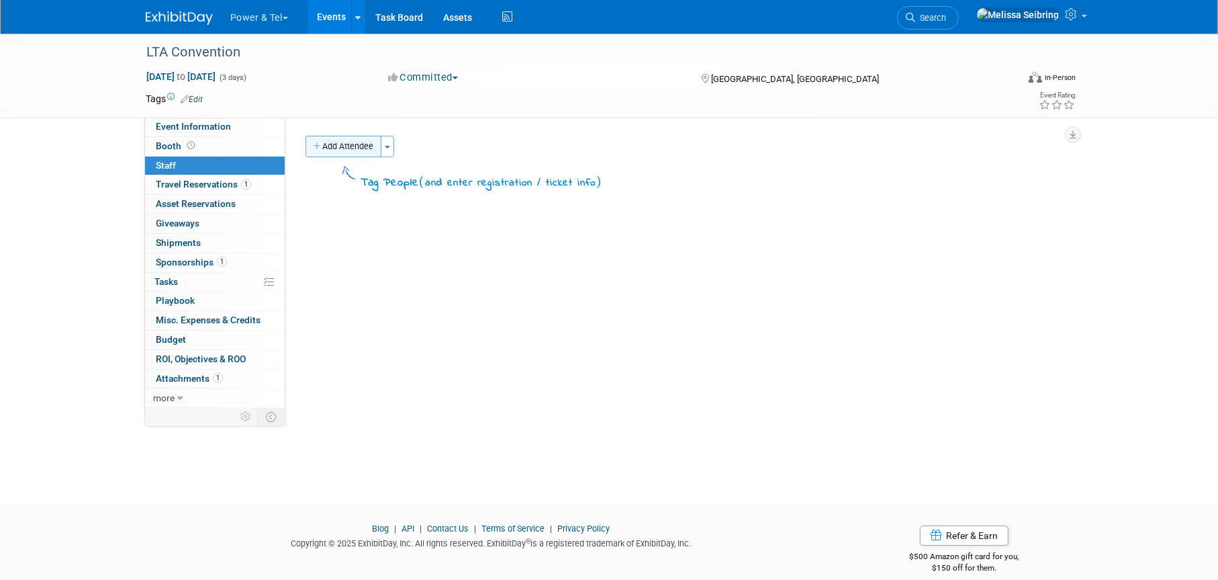
click at [335, 150] on button "Add Attendee" at bounding box center [344, 146] width 76 height 21
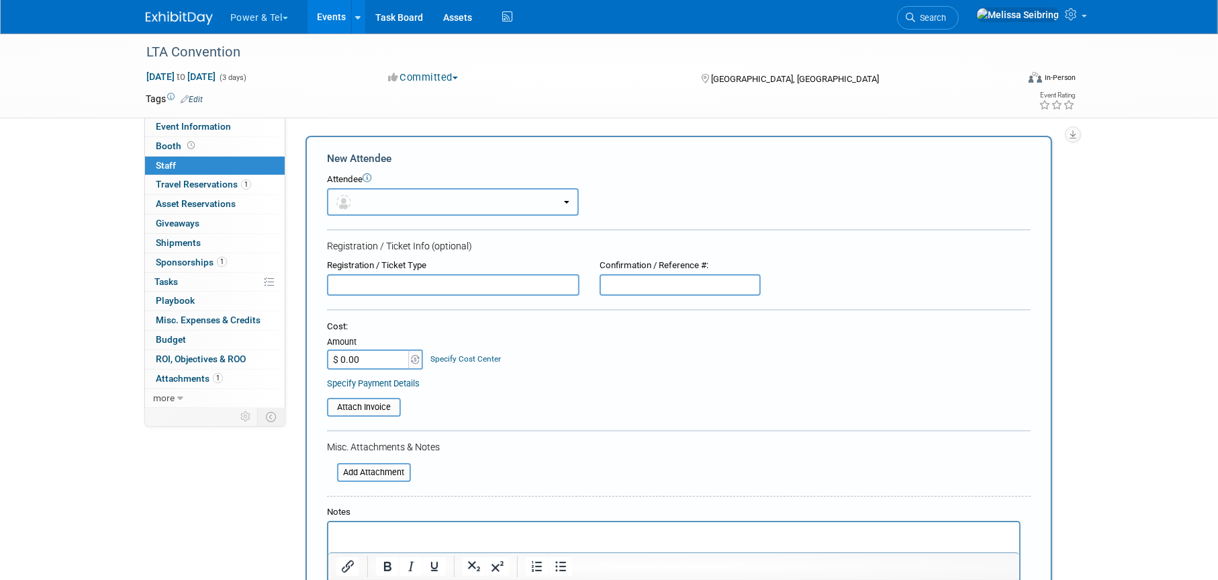
click at [401, 203] on button "button" at bounding box center [453, 202] width 252 height 28
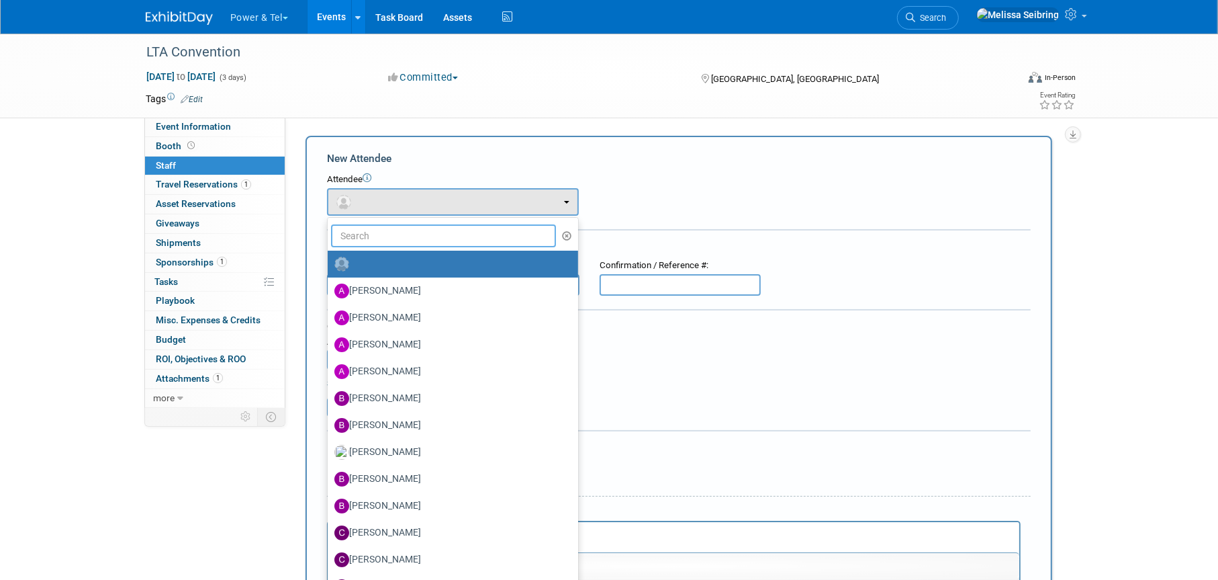
click at [422, 242] on input "text" at bounding box center [443, 235] width 225 height 23
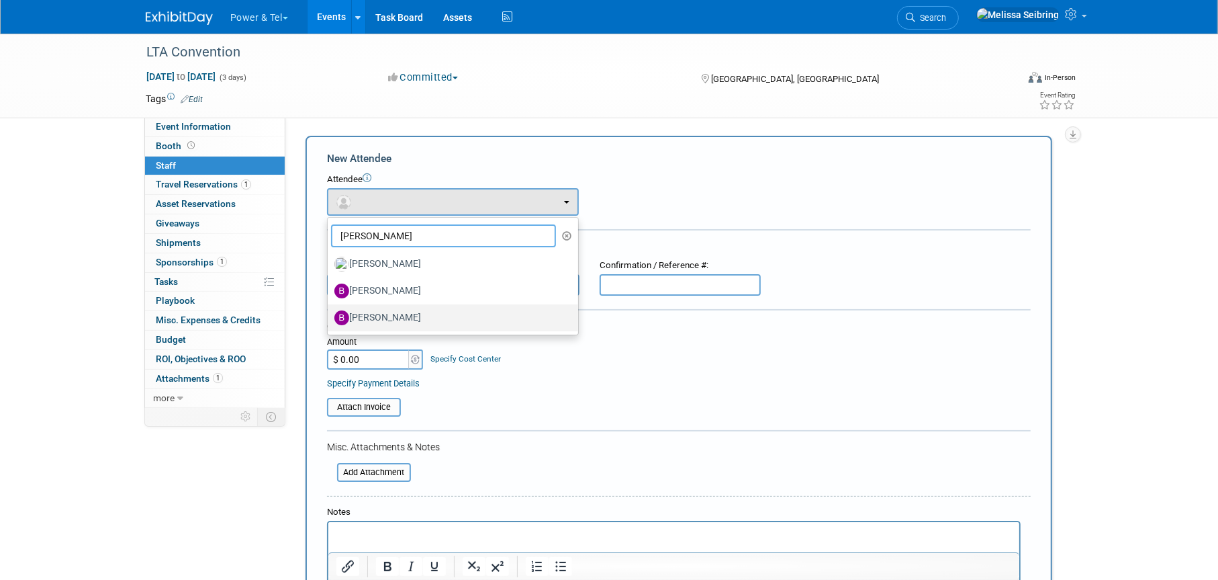
type input "[PERSON_NAME]"
click at [424, 318] on label "[PERSON_NAME]" at bounding box center [449, 317] width 230 height 21
click at [330, 318] on input "[PERSON_NAME]" at bounding box center [325, 316] width 9 height 9
select select "8ba41c11-0ad8-4220-aeb6-e3db1655128e"
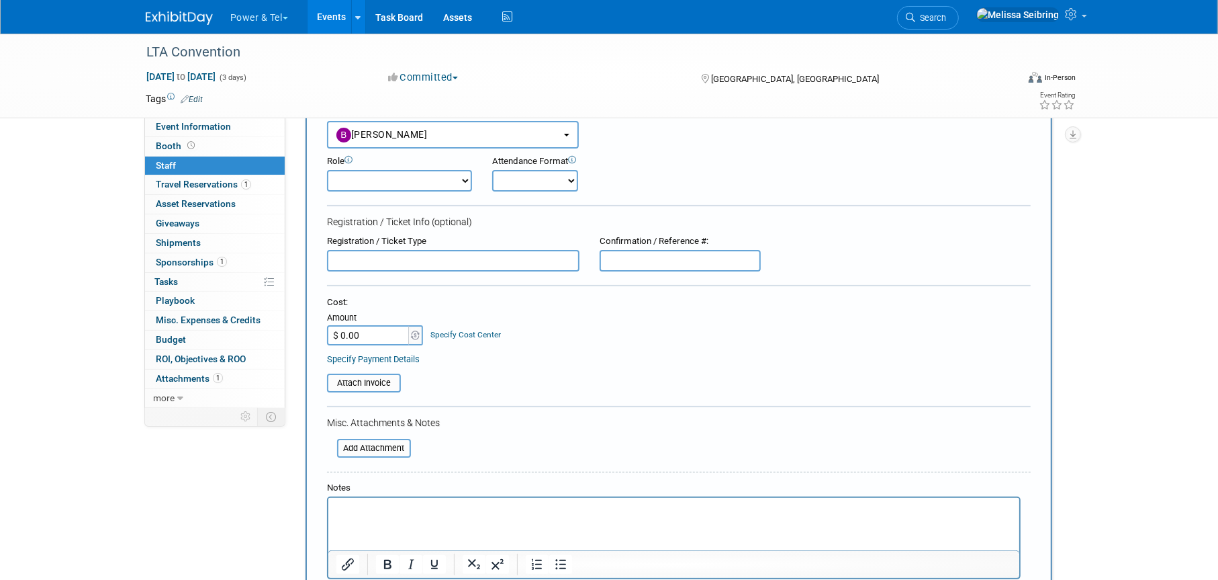
scroll to position [296, 0]
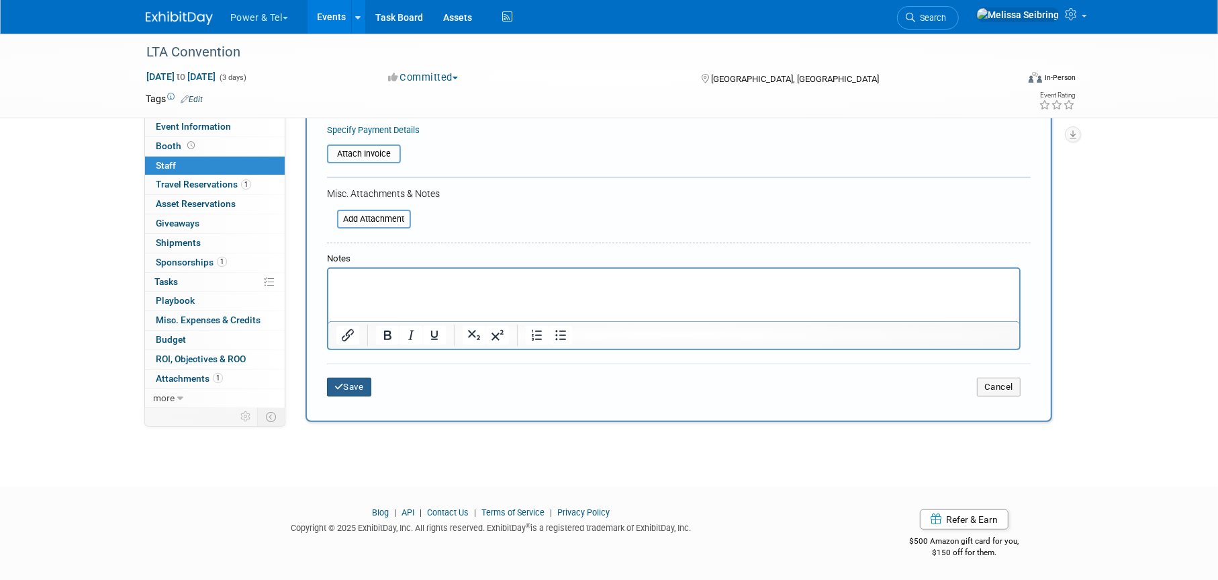
click at [349, 392] on button "Save" at bounding box center [349, 386] width 44 height 19
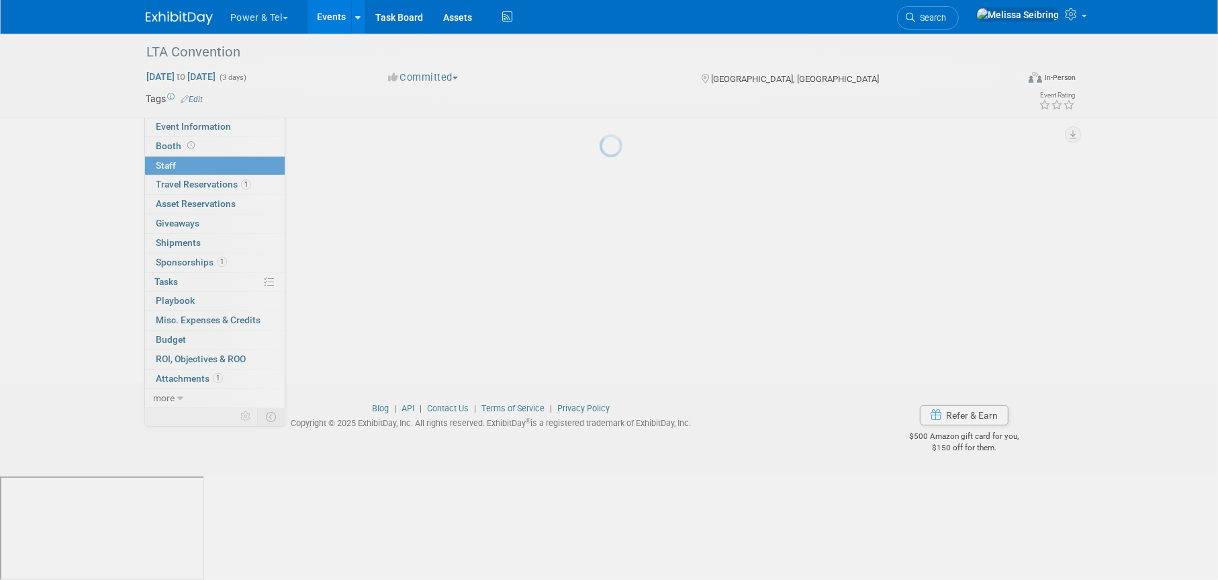
scroll to position [16, 0]
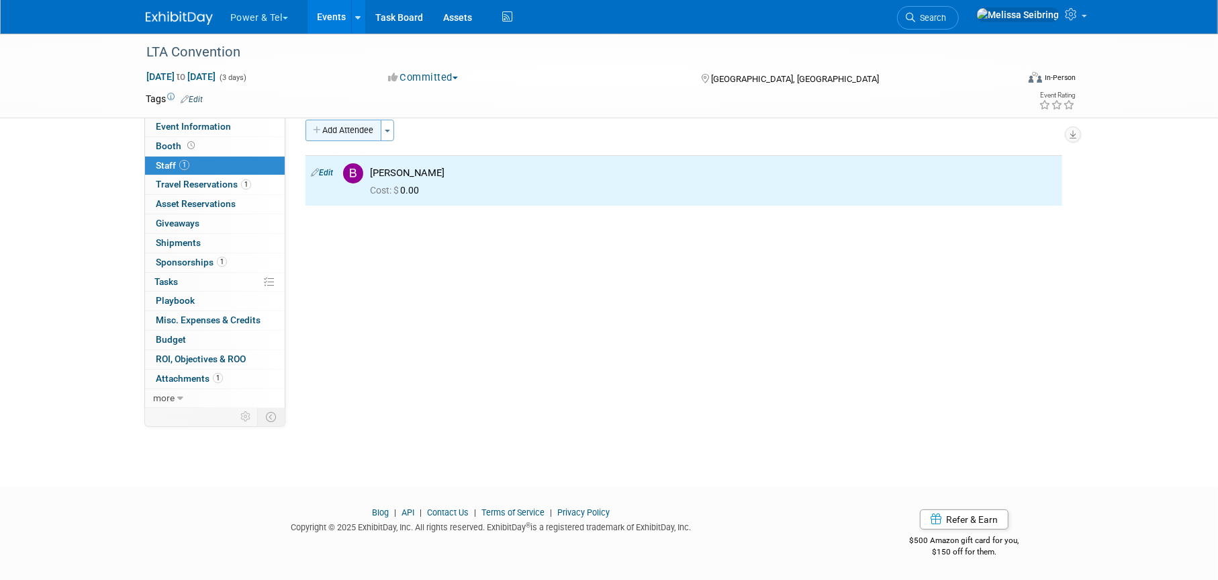
click at [345, 124] on button "Add Attendee" at bounding box center [344, 130] width 76 height 21
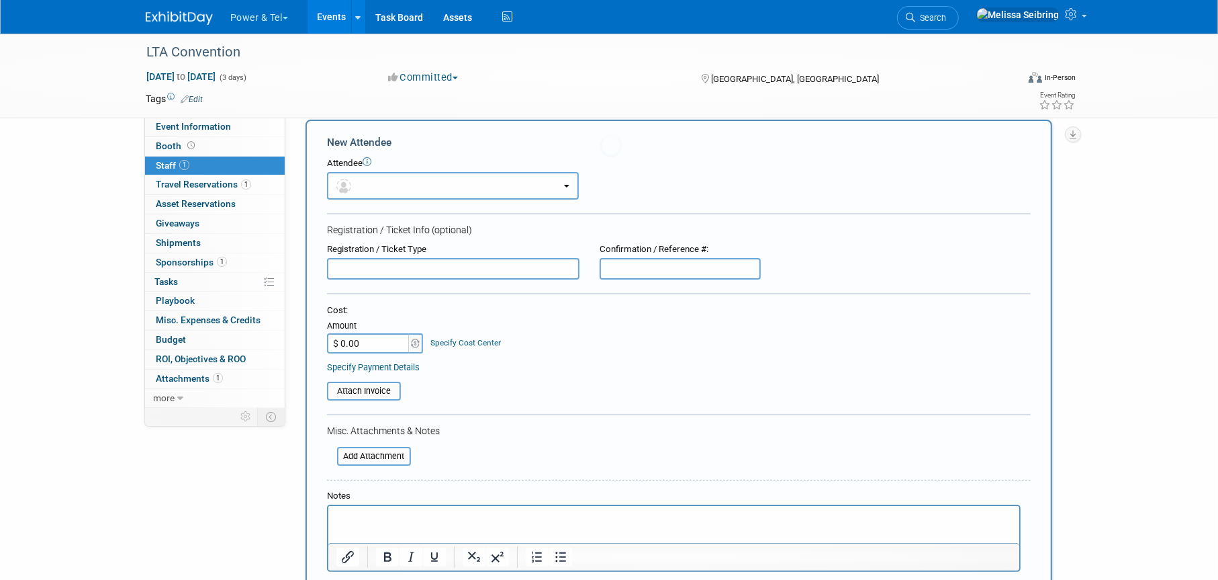
scroll to position [0, 0]
click at [431, 182] on button "button" at bounding box center [453, 186] width 252 height 28
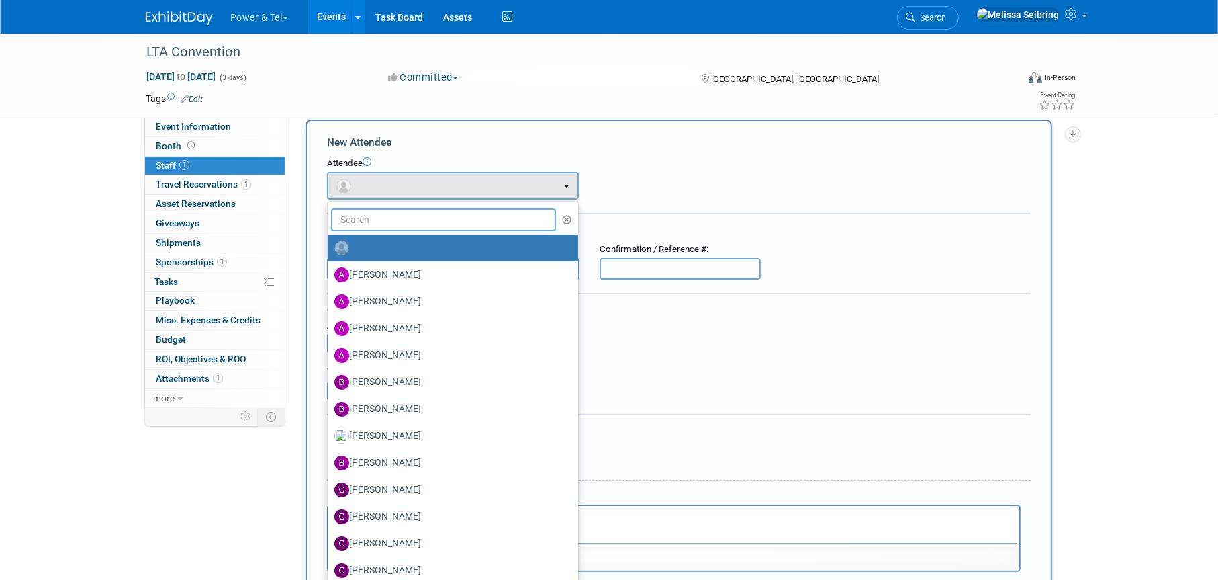
click at [416, 222] on input "text" at bounding box center [443, 219] width 225 height 23
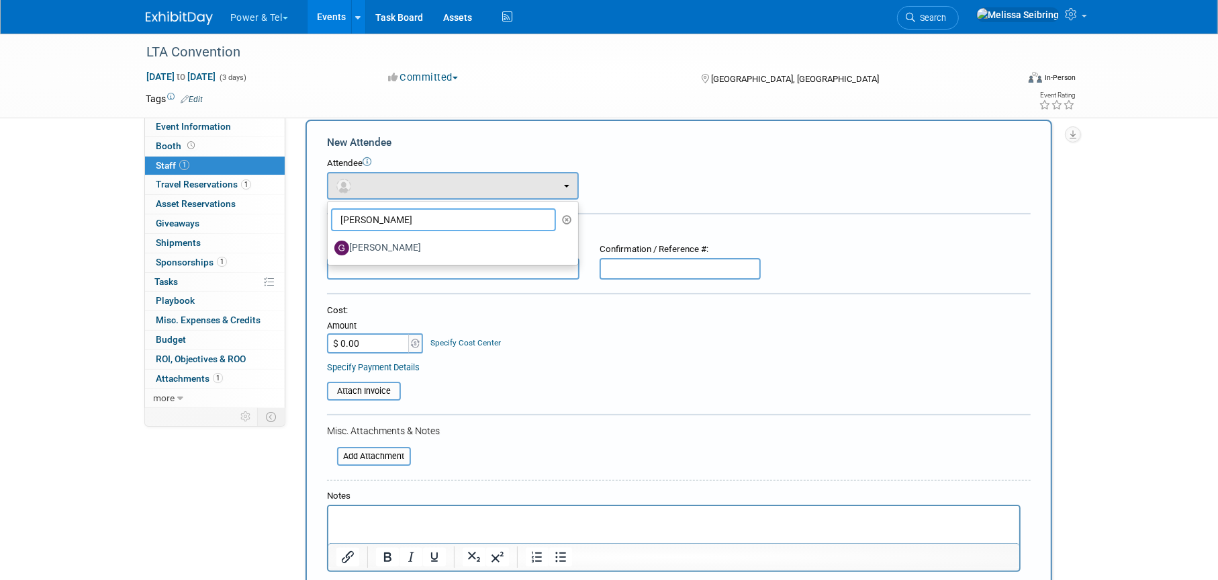
click at [412, 219] on input "[PERSON_NAME]" at bounding box center [443, 219] width 225 height 23
type input "[PERSON_NAME]"
click at [403, 241] on label "[PERSON_NAME]" at bounding box center [449, 247] width 230 height 21
click at [330, 242] on input "[PERSON_NAME]" at bounding box center [325, 246] width 9 height 9
select select "c77765bb-950d-49bc-8c55-028807d34006"
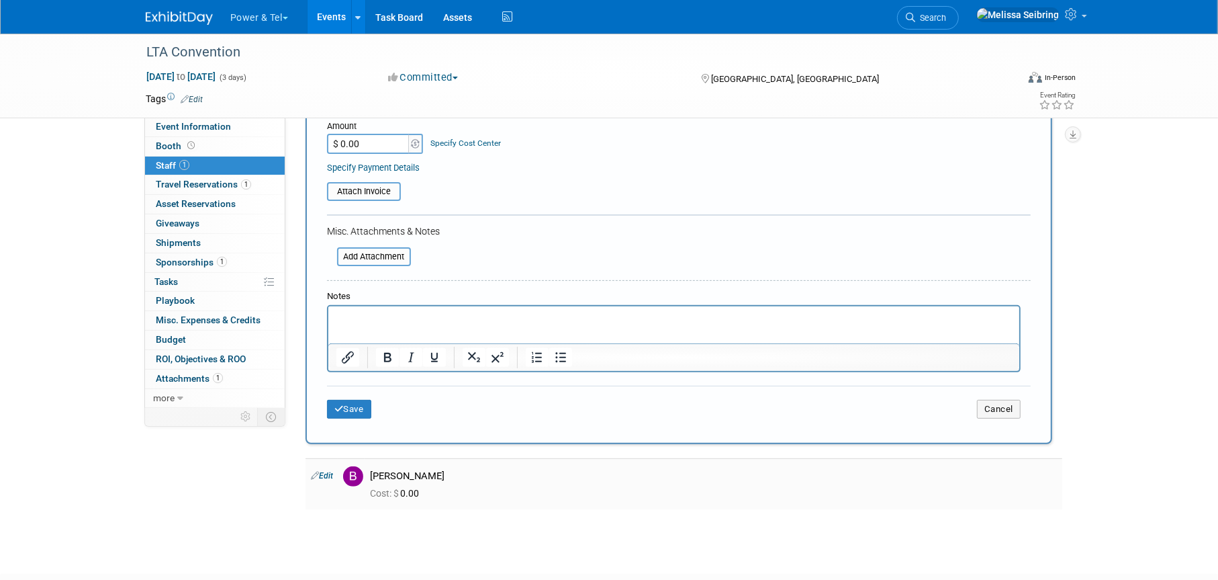
scroll to position [346, 0]
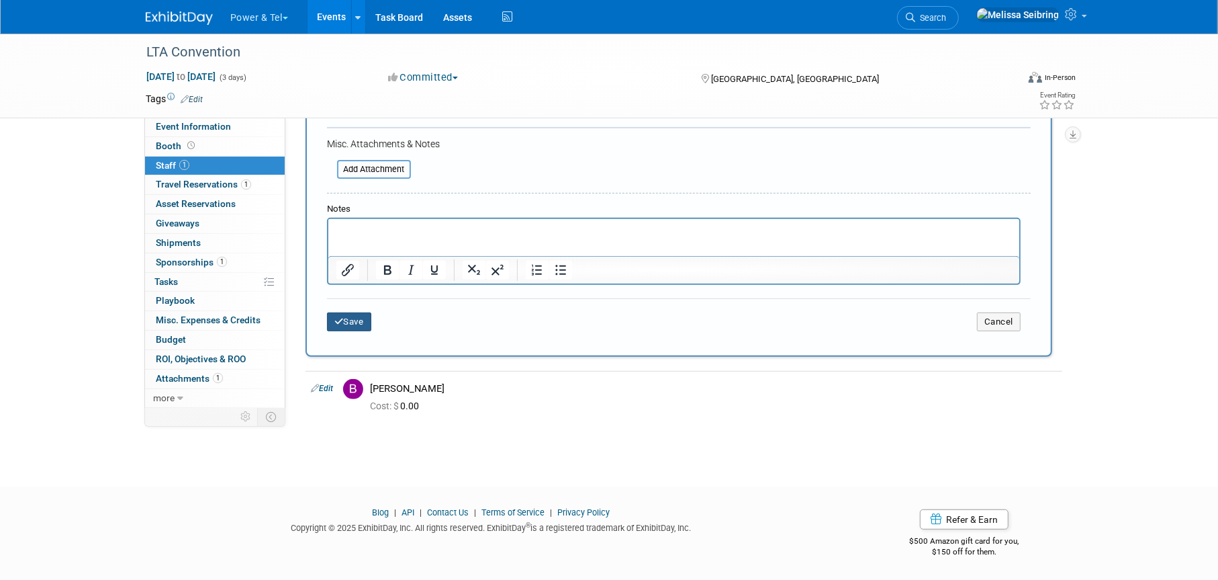
drag, startPoint x: 355, startPoint y: 317, endPoint x: 363, endPoint y: 326, distance: 12.0
click at [355, 317] on button "Save" at bounding box center [349, 321] width 44 height 19
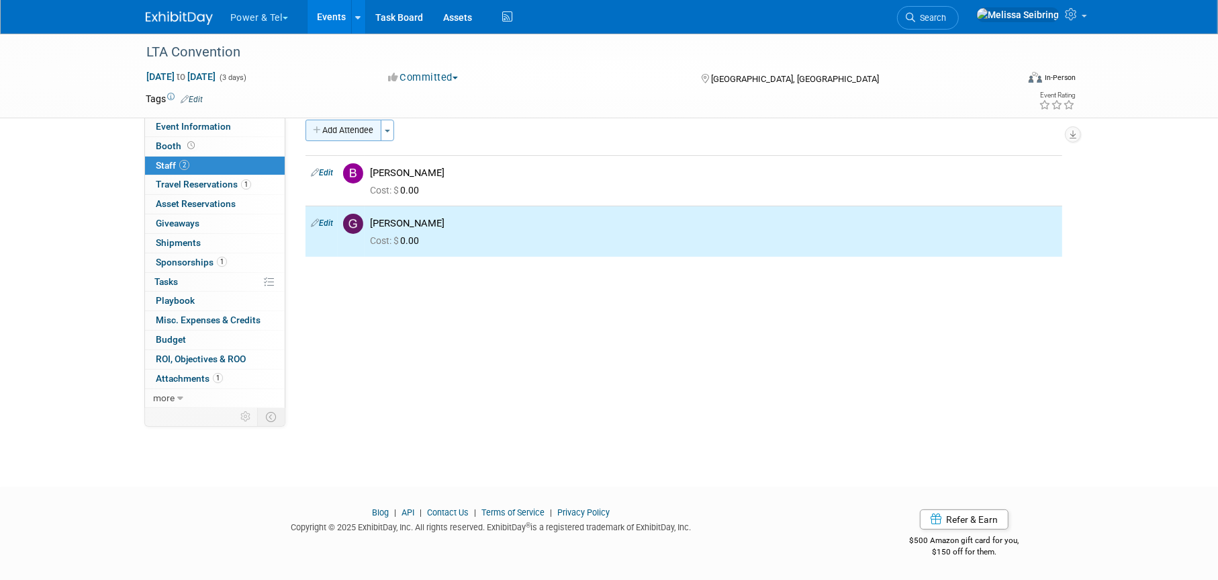
click at [365, 129] on button "Add Attendee" at bounding box center [344, 130] width 76 height 21
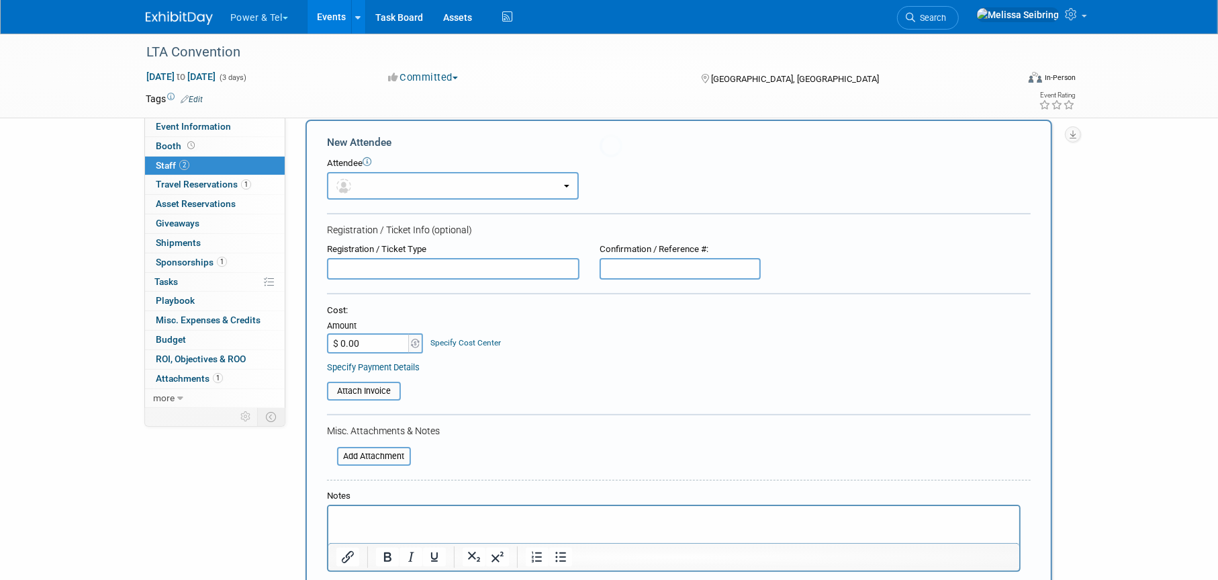
scroll to position [0, 0]
click at [443, 186] on button "button" at bounding box center [453, 186] width 252 height 28
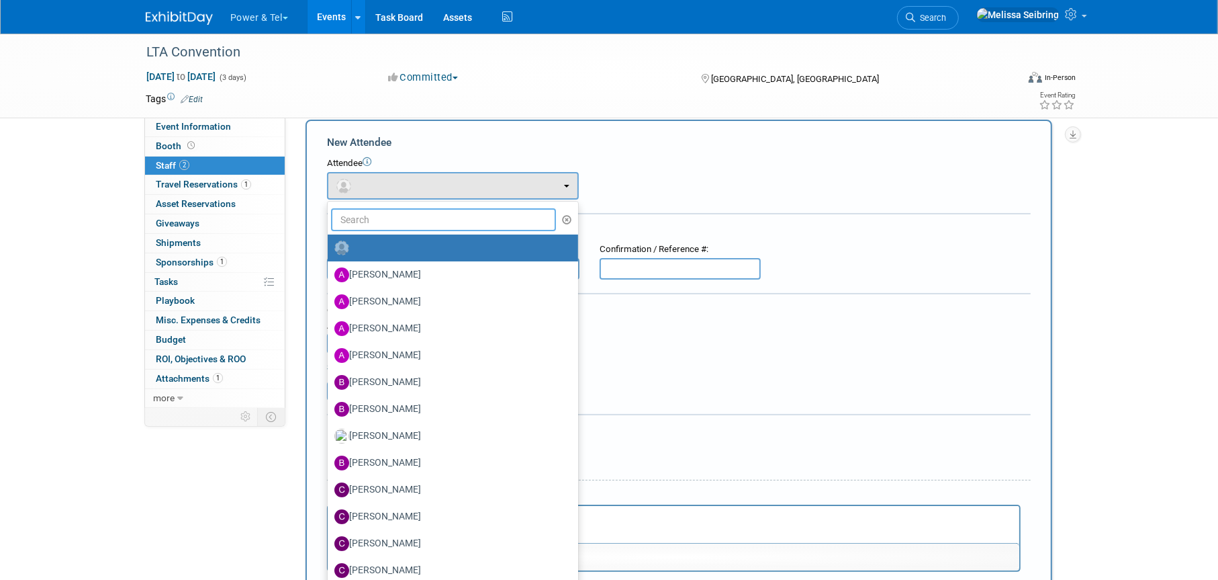
click at [422, 224] on input "text" at bounding box center [443, 219] width 225 height 23
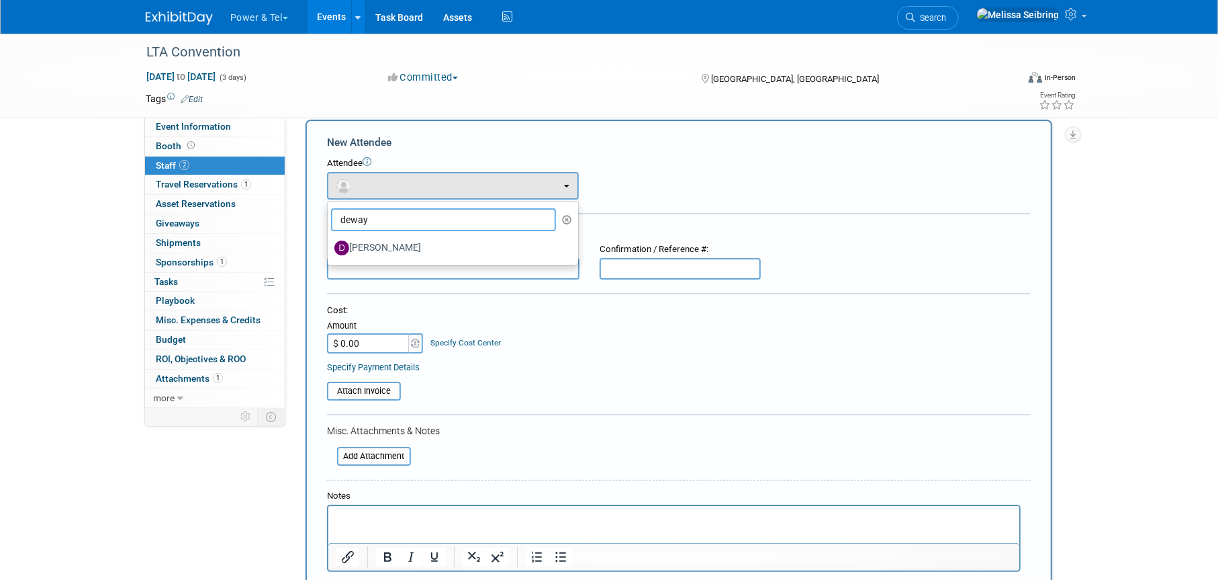
click at [423, 228] on input "deway" at bounding box center [443, 219] width 225 height 23
type input "deway"
click at [420, 245] on label "[PERSON_NAME]" at bounding box center [449, 247] width 230 height 21
click at [330, 245] on input "[PERSON_NAME]" at bounding box center [325, 246] width 9 height 9
select select "0cbe04c0-1bd1-429e-9e79-bff70aa115fa"
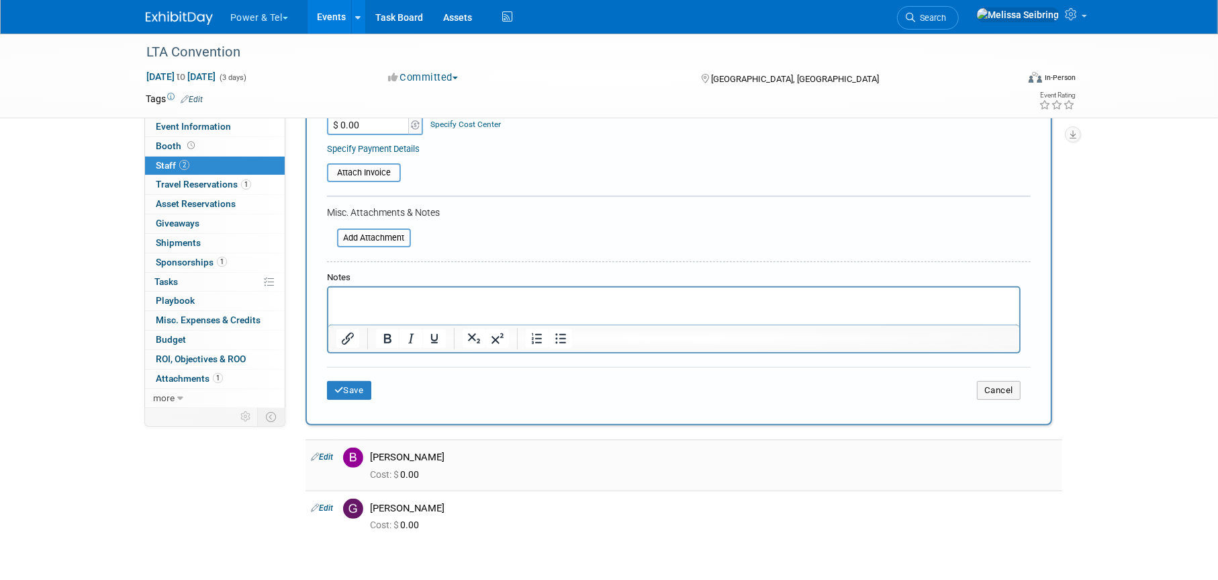
scroll to position [396, 0]
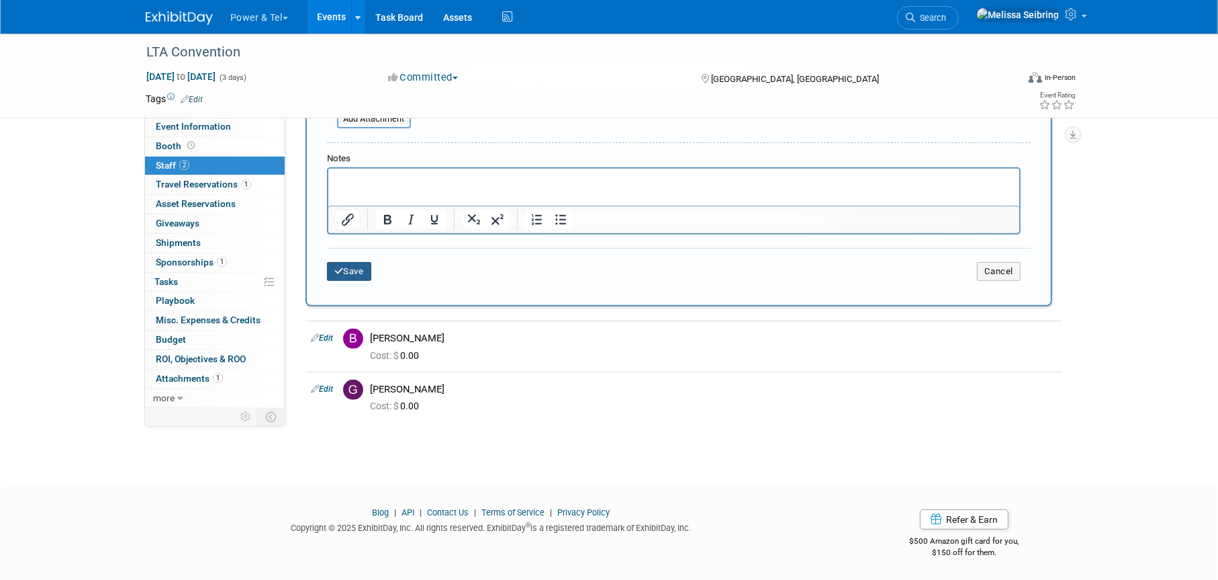
click at [341, 277] on button "Save" at bounding box center [349, 271] width 44 height 19
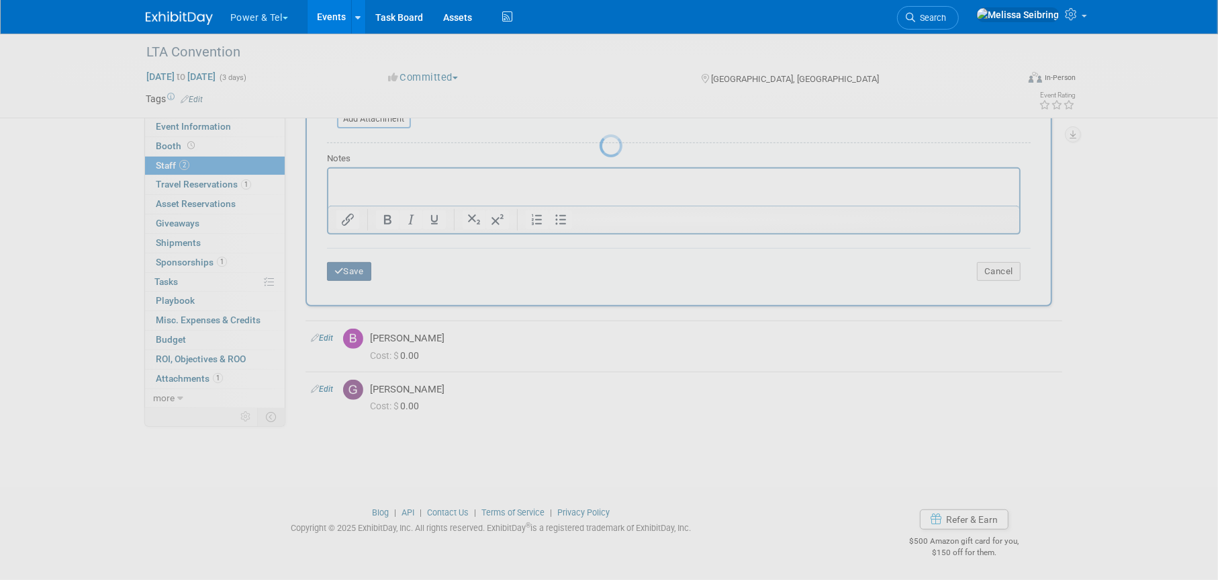
scroll to position [16, 0]
